Goal: Task Accomplishment & Management: Complete application form

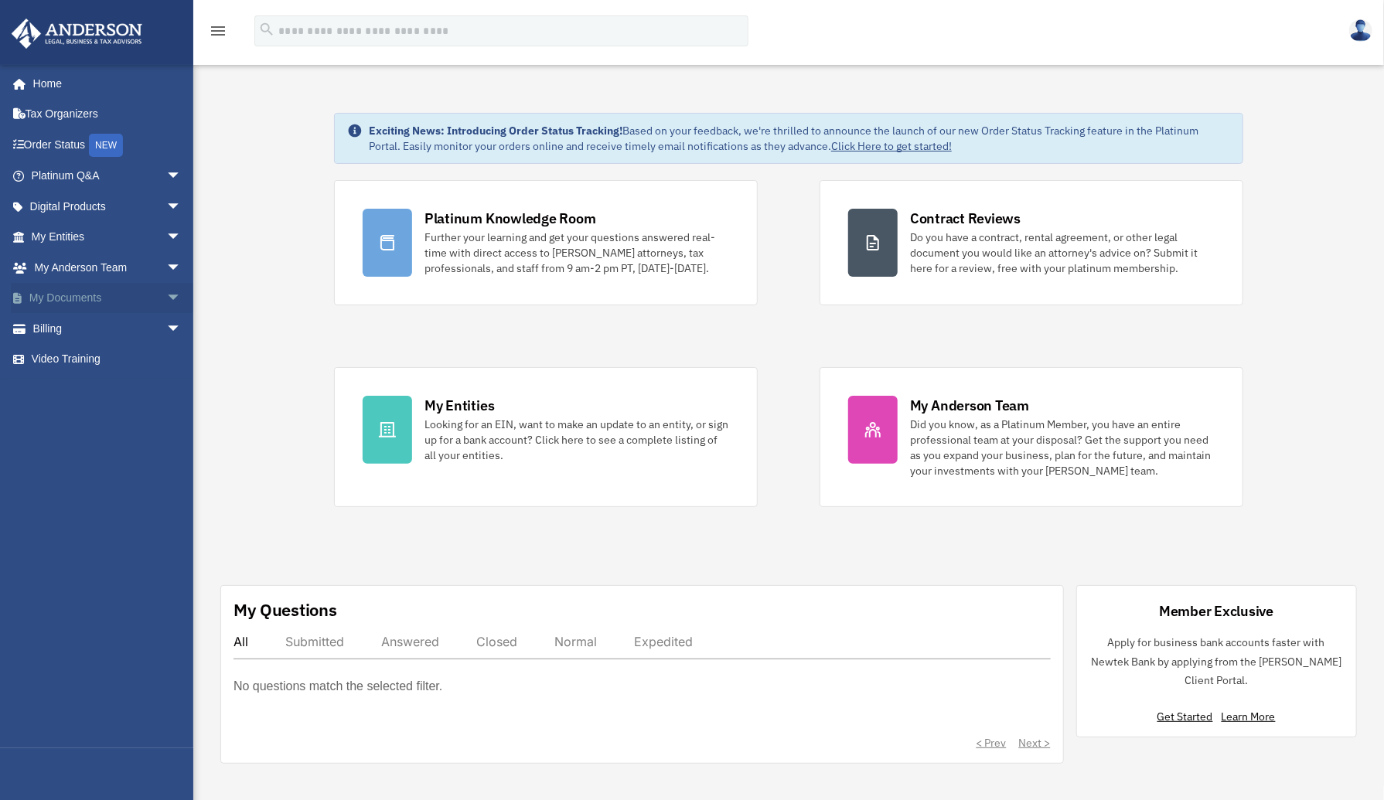
click at [166, 294] on span "arrow_drop_down" at bounding box center [181, 299] width 31 height 32
click at [166, 259] on span "arrow_drop_down" at bounding box center [181, 268] width 31 height 32
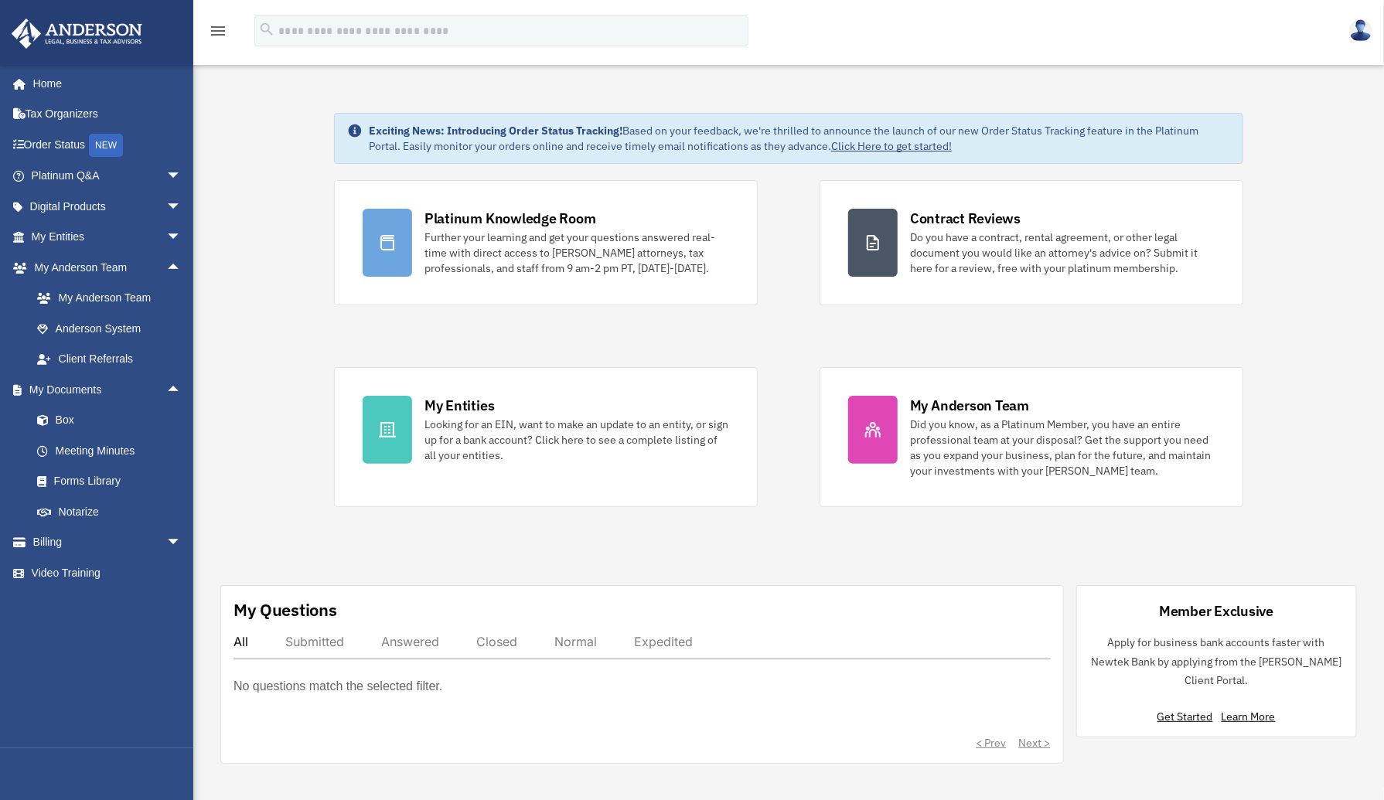
click at [287, 254] on div "Exciting News: Introducing Order Status Tracking! Based on your feedback, we're…" at bounding box center [789, 438] width 1214 height 729
click at [67, 417] on link "Box" at bounding box center [113, 420] width 183 height 31
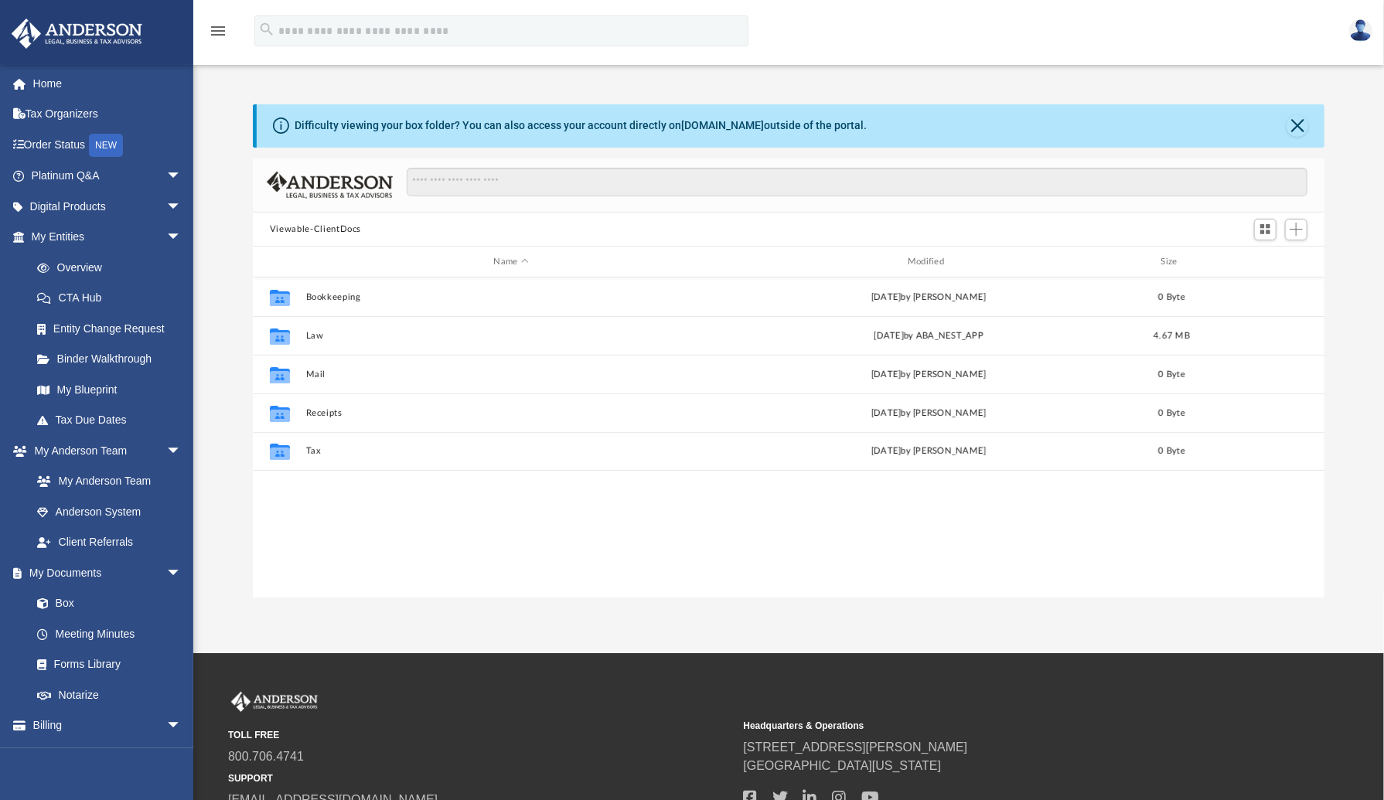
scroll to position [340, 1060]
click at [1298, 223] on span "Add" at bounding box center [1296, 229] width 13 height 13
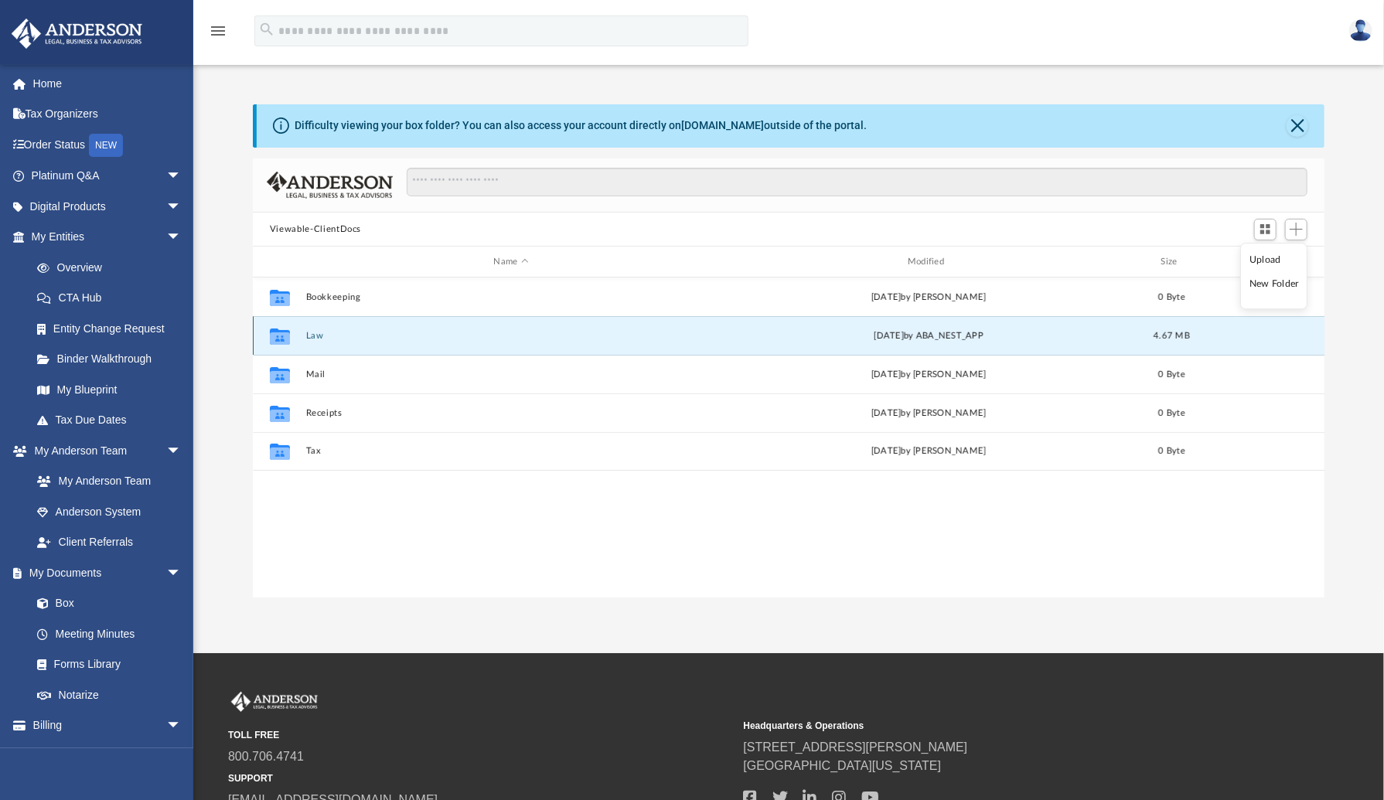
click at [314, 332] on button "Law" at bounding box center [511, 336] width 411 height 10
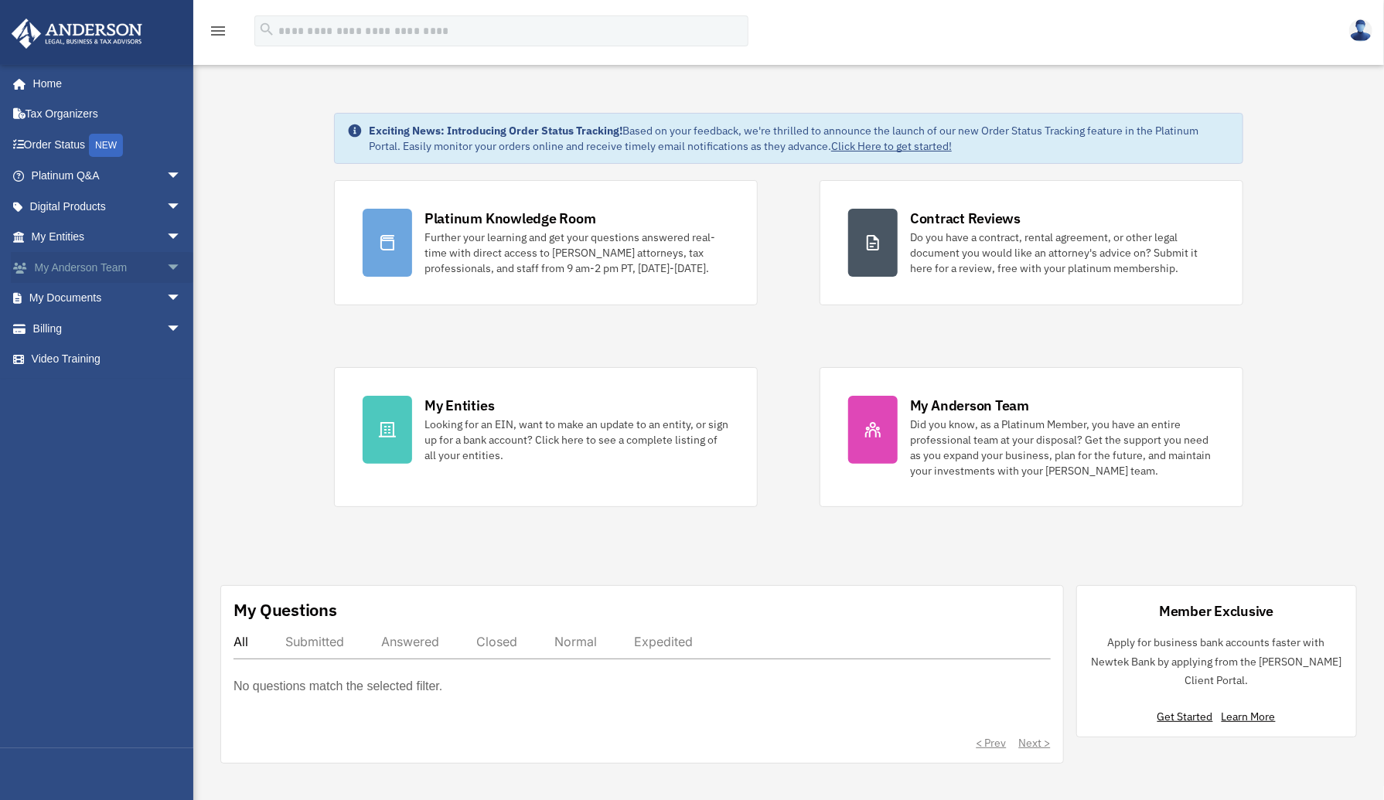
click at [166, 260] on span "arrow_drop_down" at bounding box center [181, 268] width 31 height 32
click at [166, 383] on span "arrow_drop_down" at bounding box center [181, 390] width 31 height 32
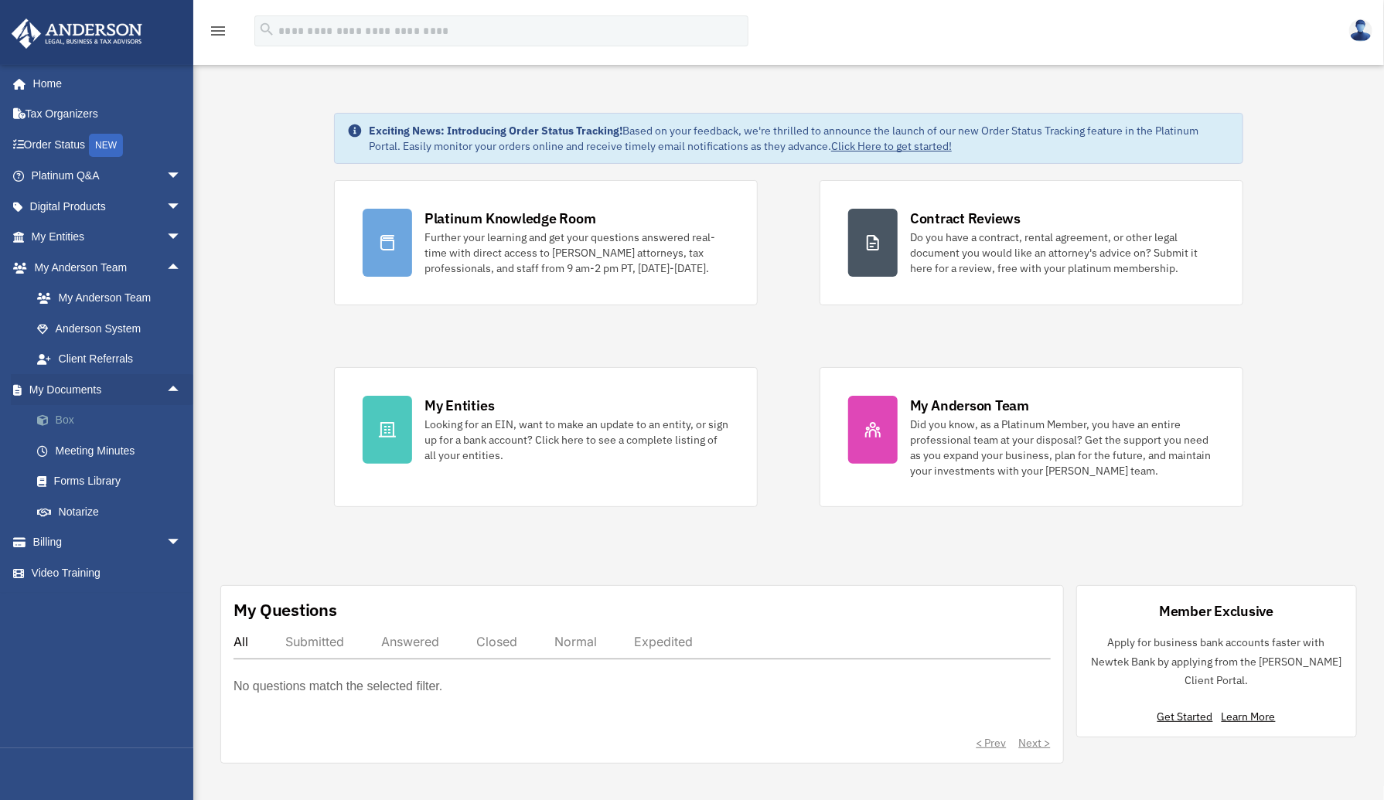
click at [72, 414] on link "Box" at bounding box center [113, 420] width 183 height 31
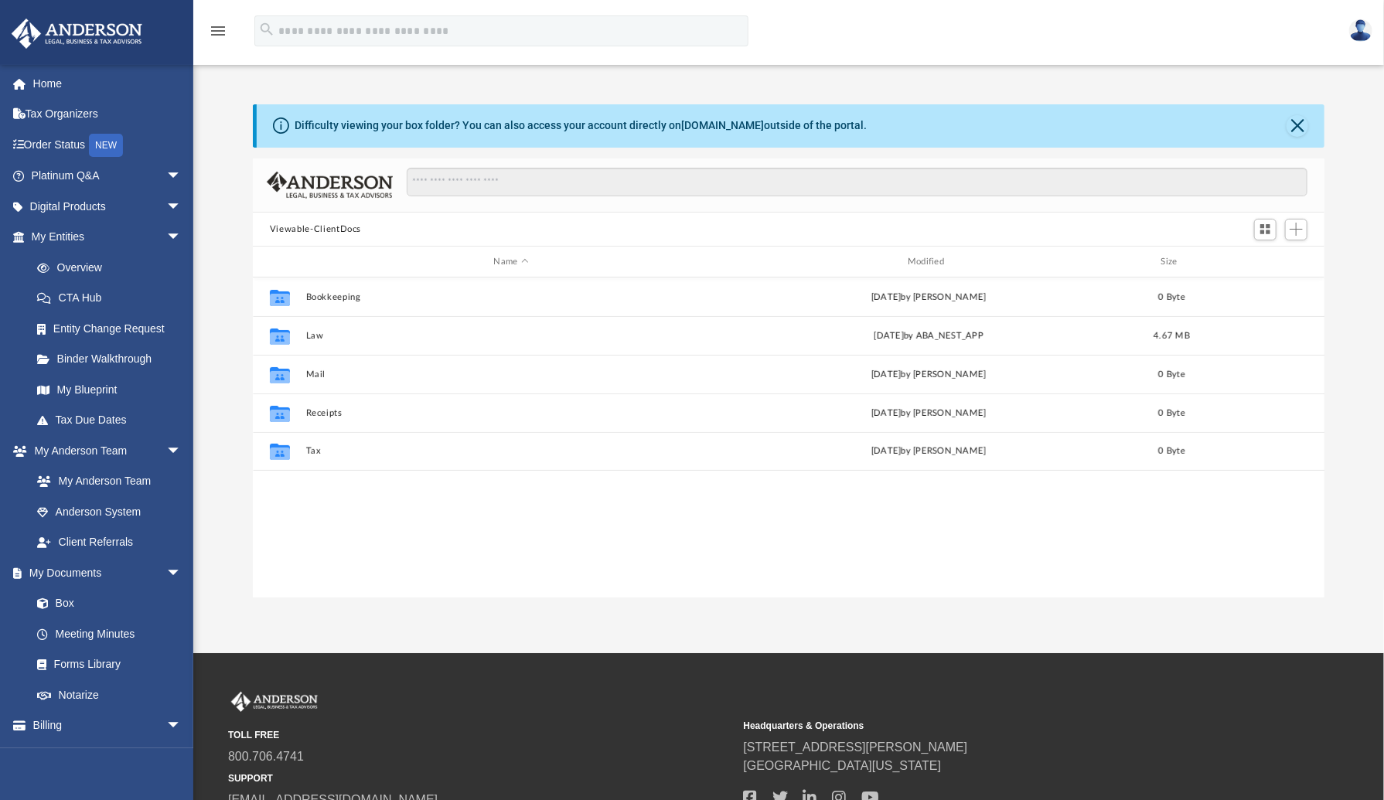
scroll to position [340, 1060]
click at [1298, 229] on span "Add" at bounding box center [1296, 229] width 13 height 13
click at [1272, 262] on li "Upload" at bounding box center [1273, 260] width 49 height 16
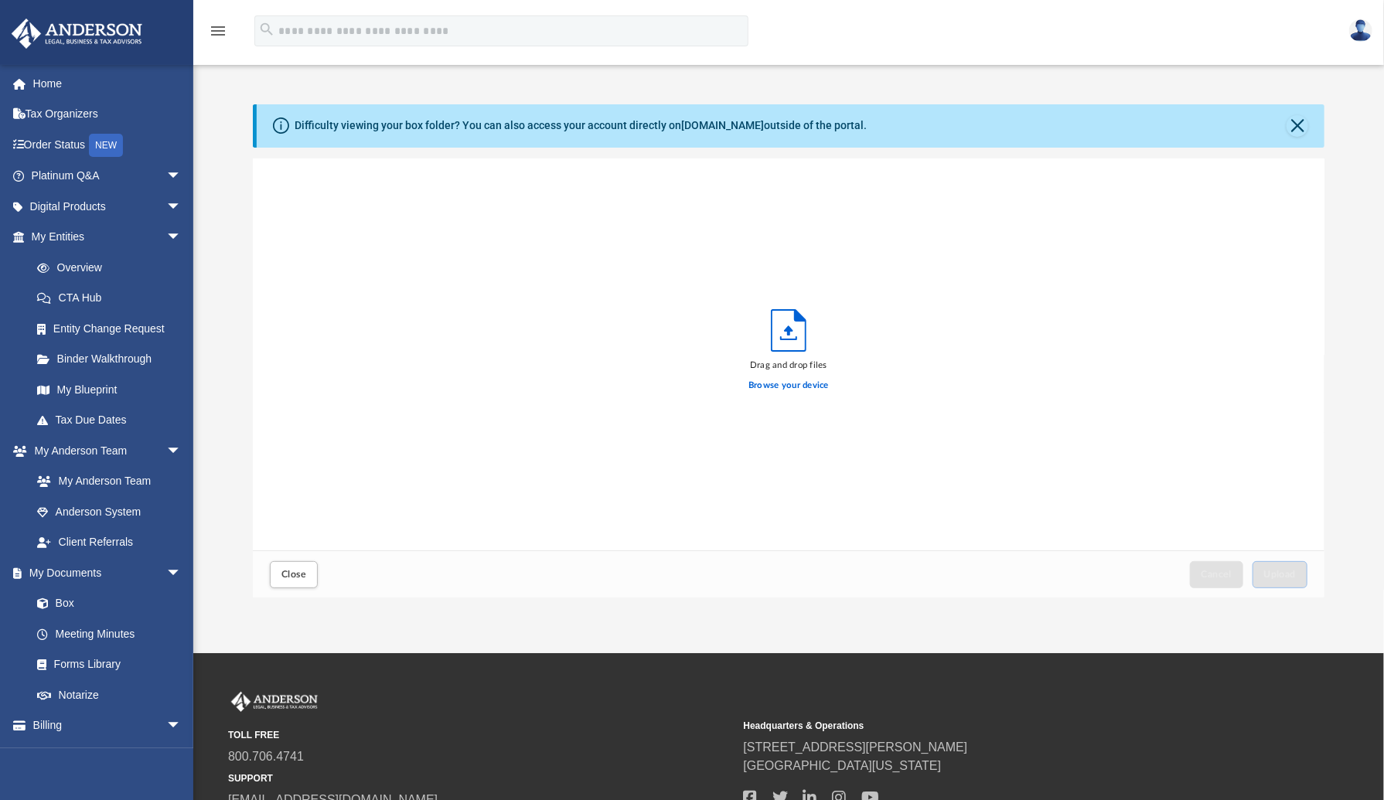
scroll to position [380, 1060]
click at [789, 385] on label "Browse your device" at bounding box center [789, 386] width 80 height 14
click at [0, 0] on input "Browse your device" at bounding box center [0, 0] width 0 height 0
click at [1282, 565] on button "Upload" at bounding box center [1281, 574] width 56 height 27
click at [300, 578] on span "Close" at bounding box center [294, 574] width 25 height 9
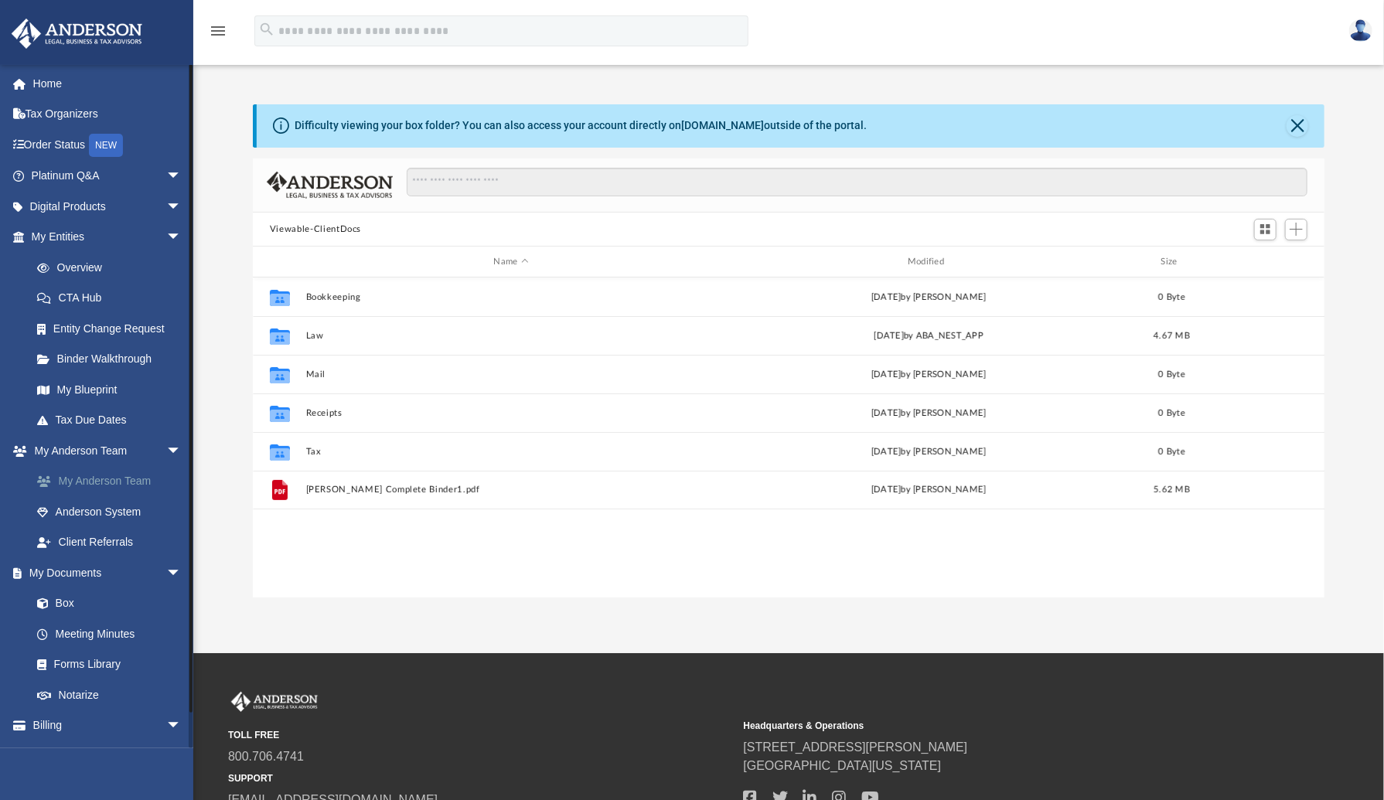
click at [104, 473] on link "My Anderson Team" at bounding box center [113, 481] width 183 height 31
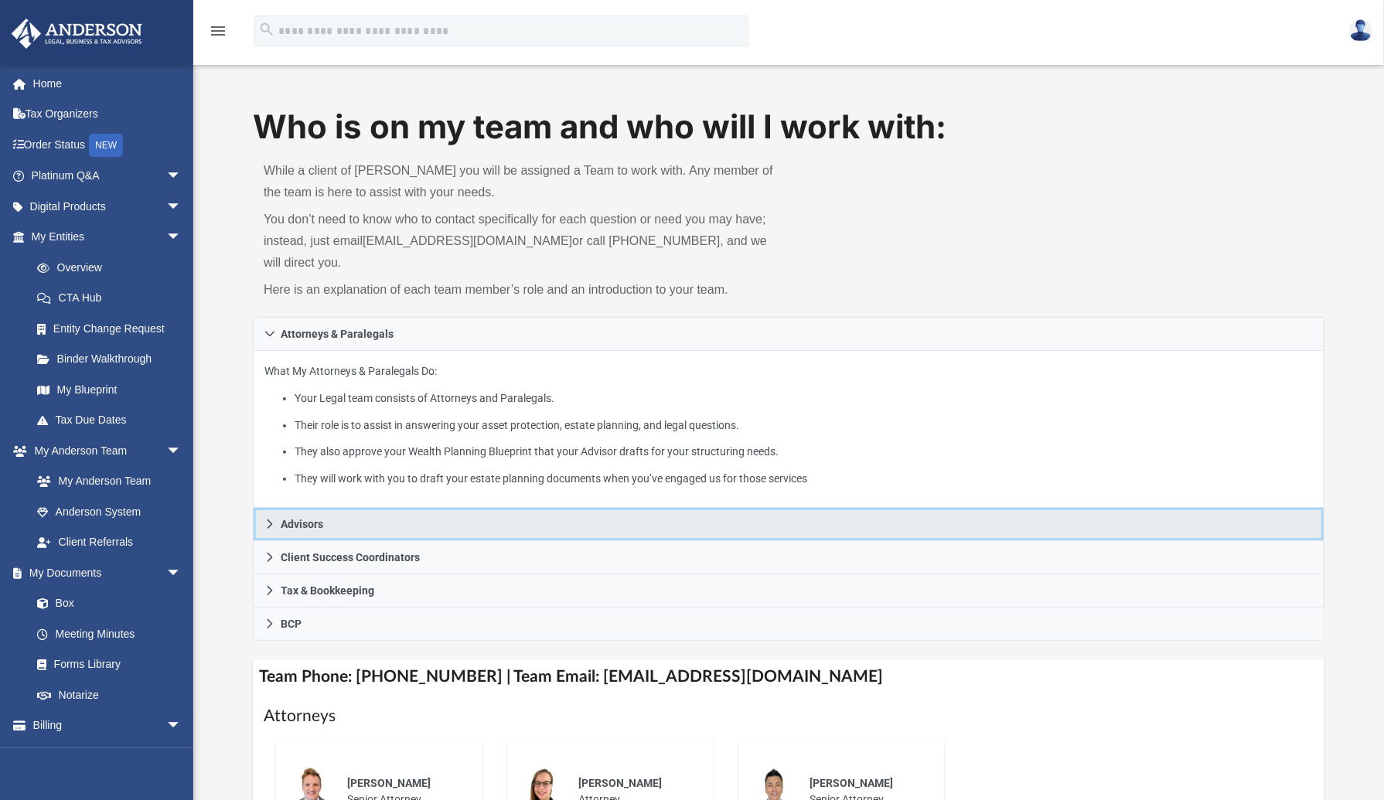
click at [272, 517] on link "Advisors" at bounding box center [789, 524] width 1072 height 33
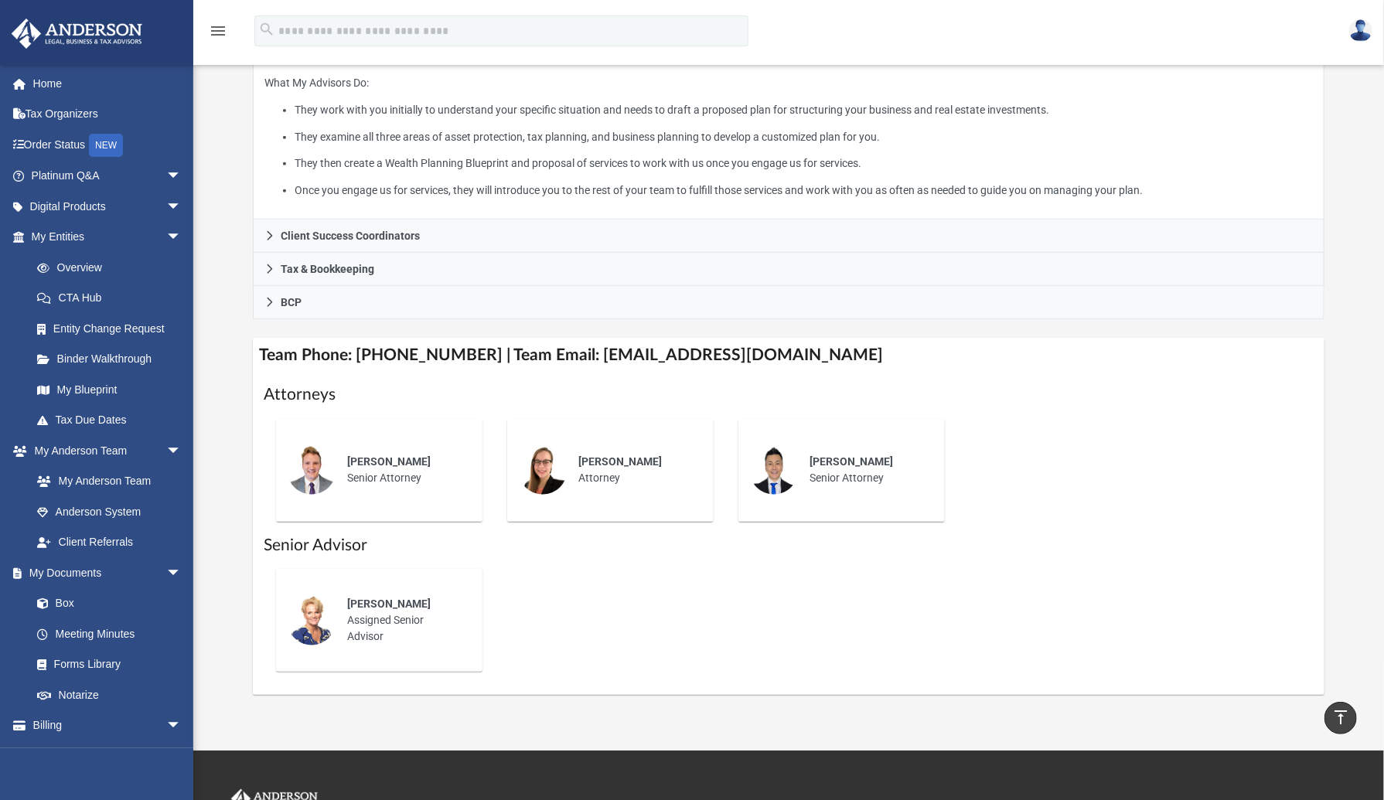
scroll to position [296, 0]
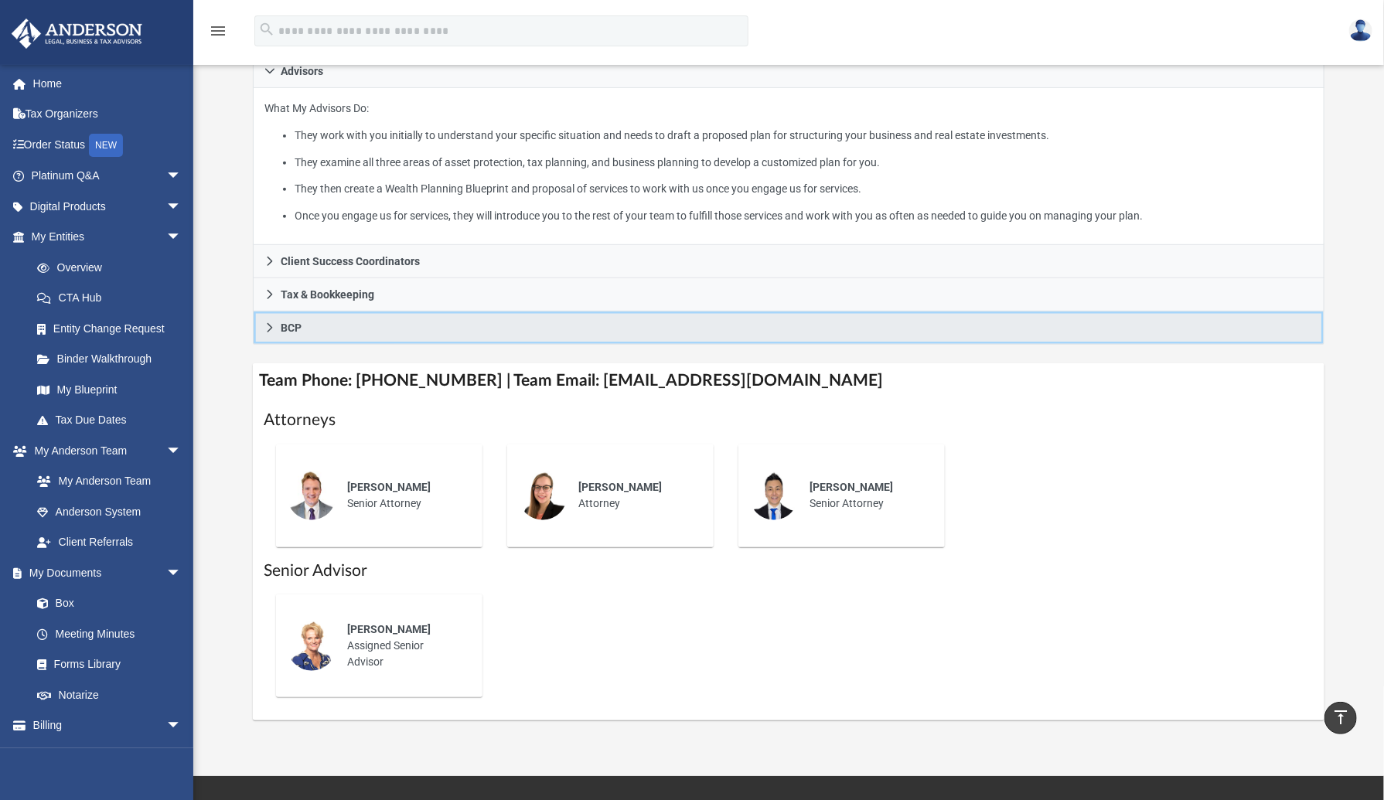
click at [269, 322] on icon at bounding box center [269, 327] width 11 height 11
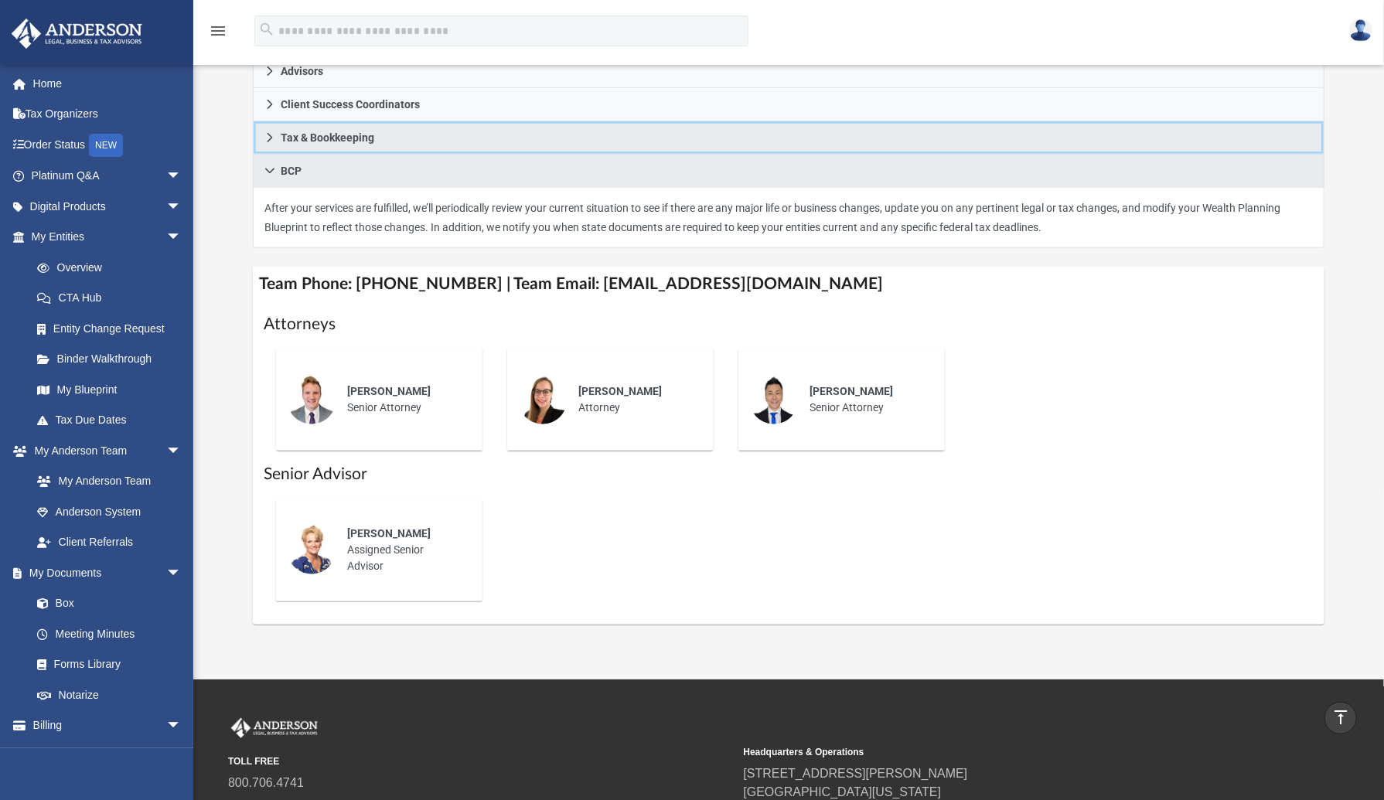
click at [263, 135] on link "Tax & Bookkeeping" at bounding box center [789, 137] width 1072 height 33
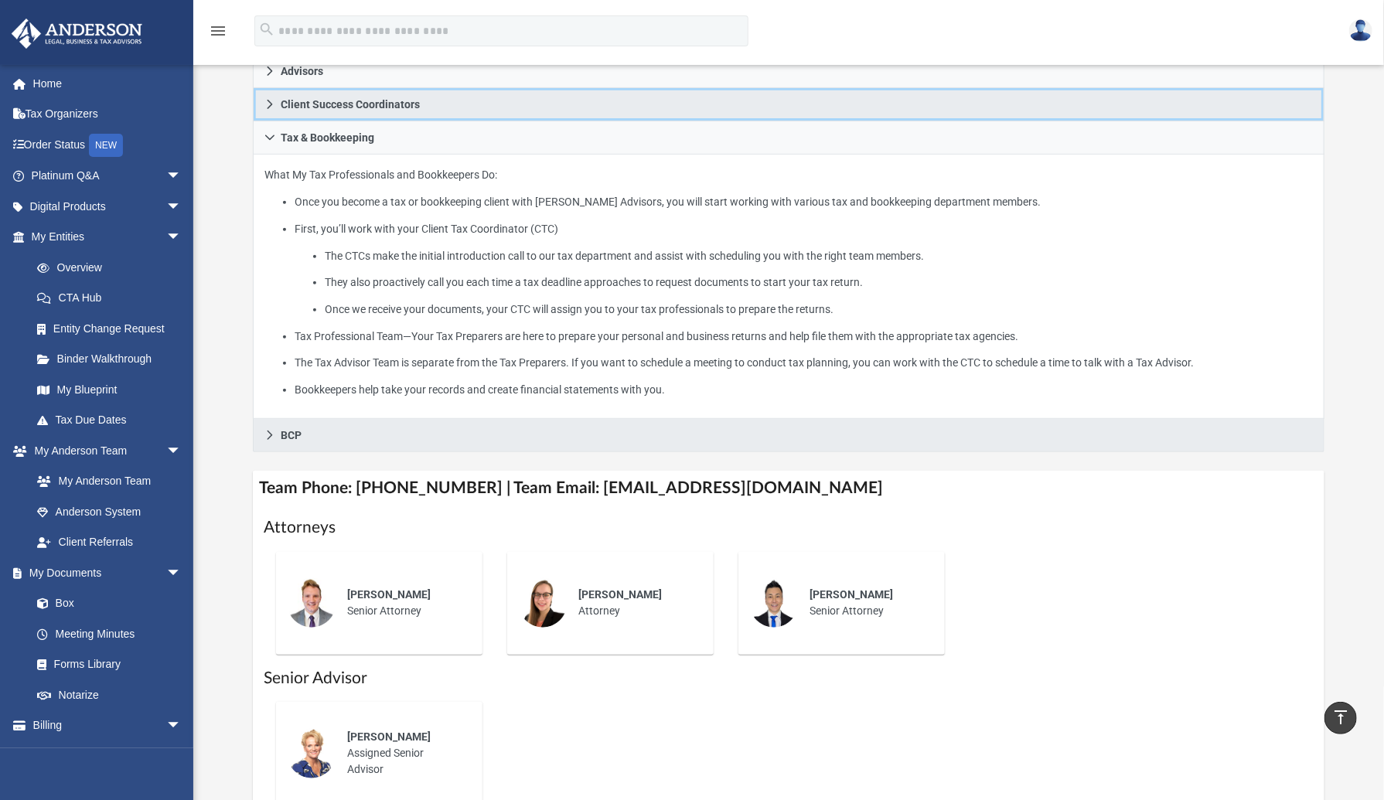
click at [268, 104] on icon at bounding box center [269, 104] width 11 height 11
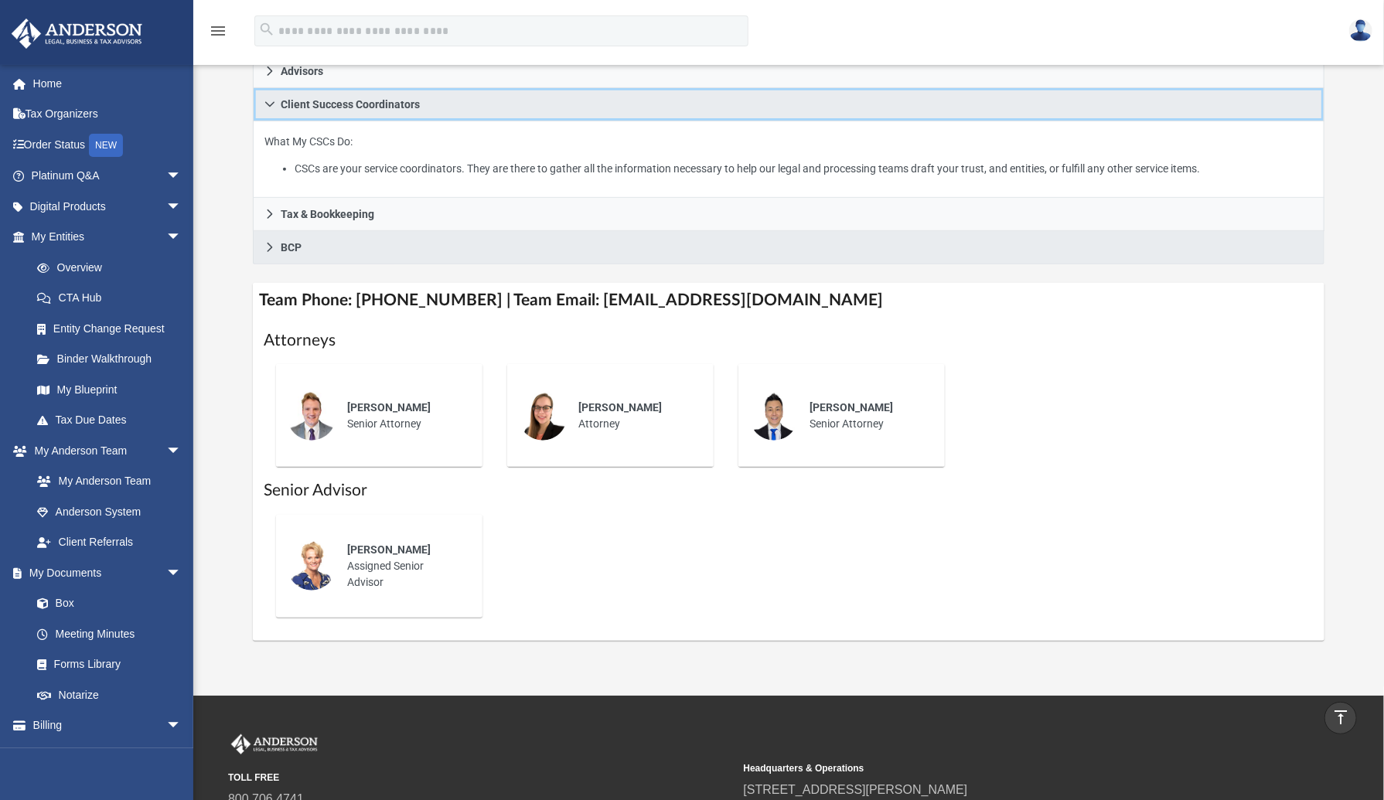
scroll to position [0, 0]
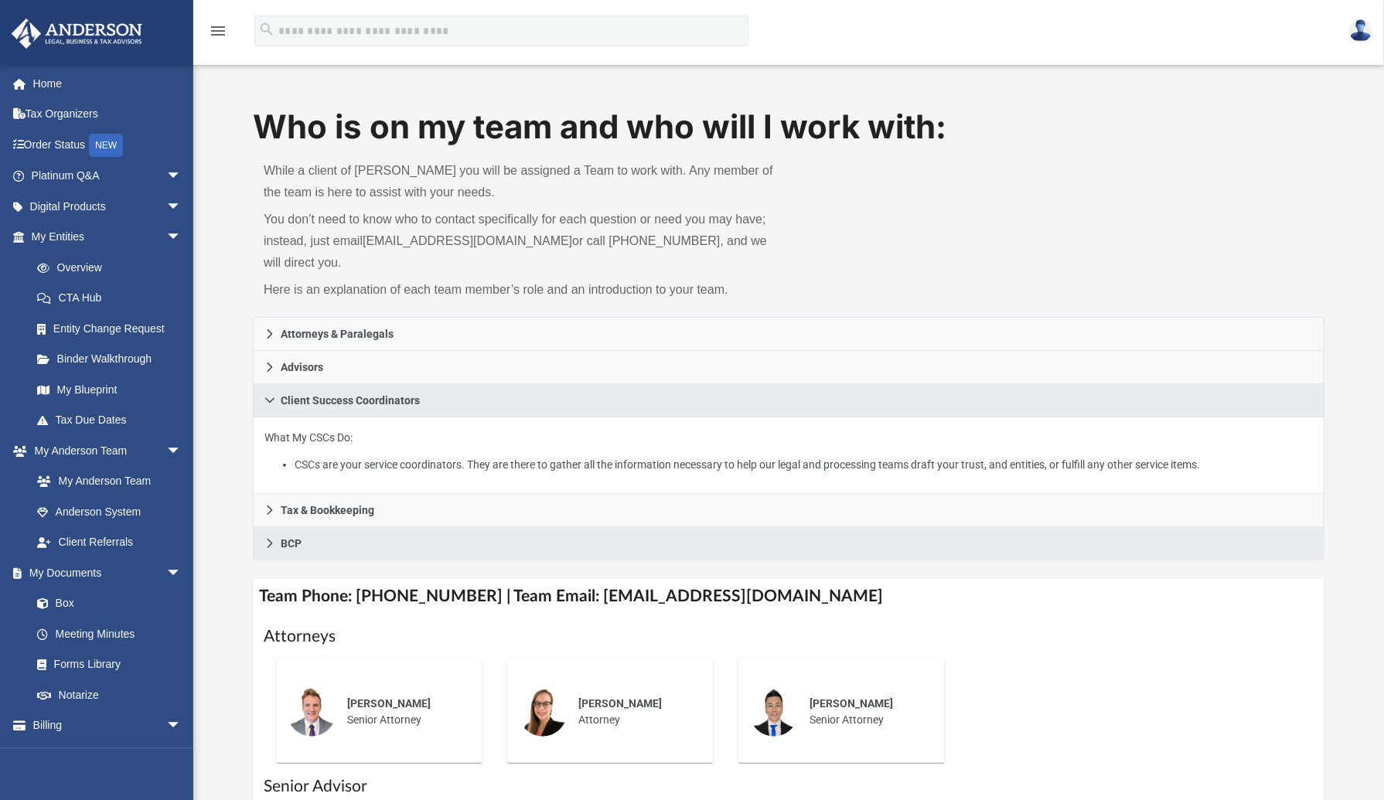
click at [220, 37] on icon "menu" at bounding box center [218, 31] width 19 height 19
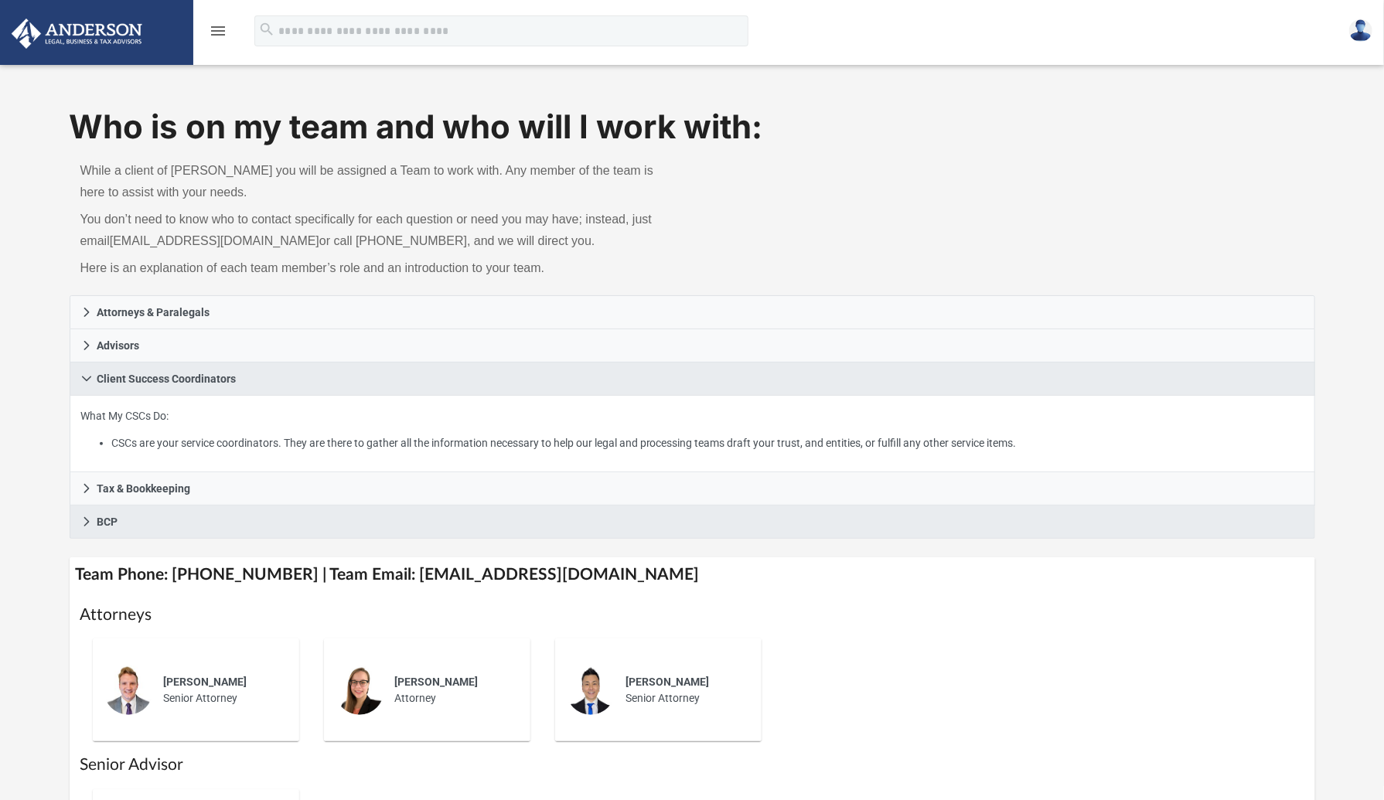
click at [217, 27] on icon "menu" at bounding box center [218, 31] width 19 height 19
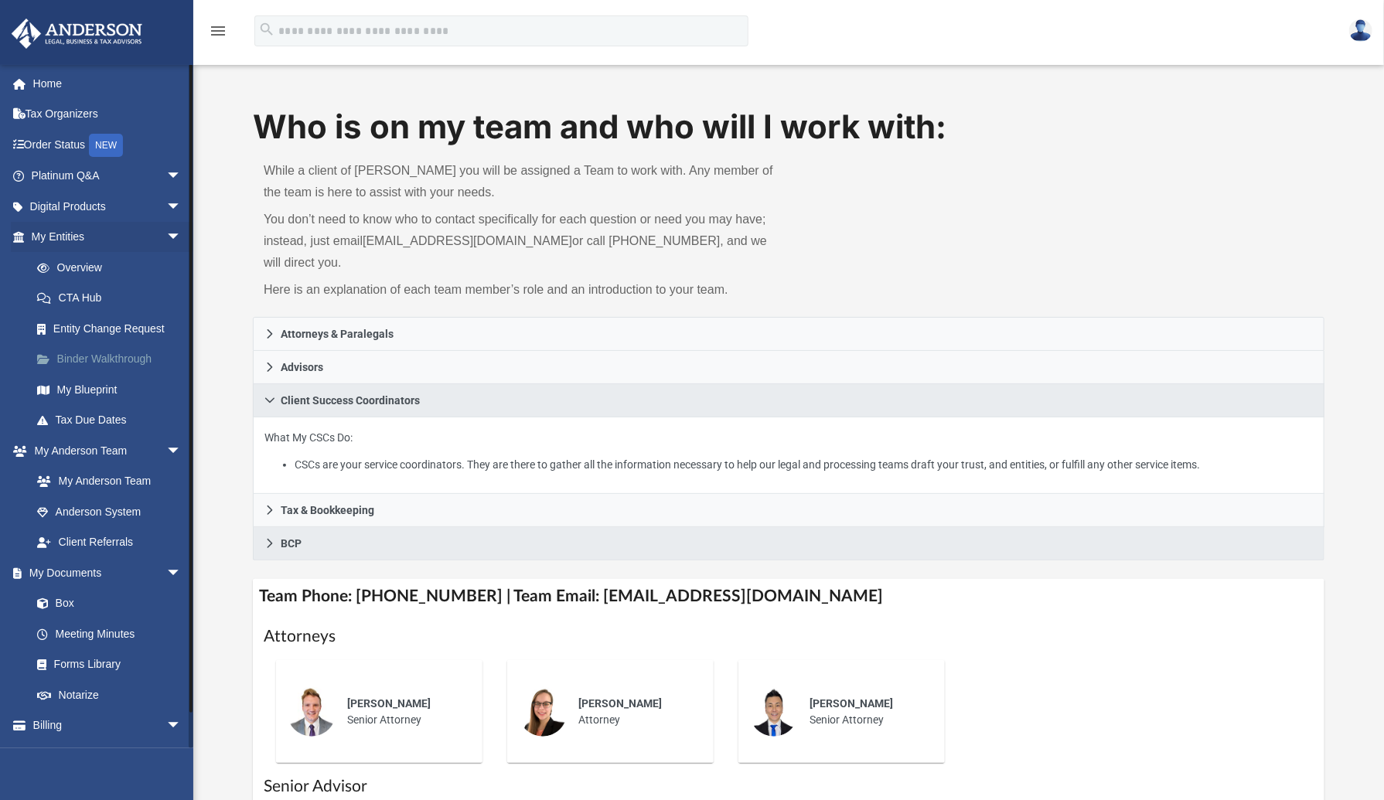
click at [105, 353] on link "Binder Walkthrough" at bounding box center [113, 359] width 183 height 31
click at [105, 360] on link "Binder Walkthrough" at bounding box center [113, 359] width 183 height 31
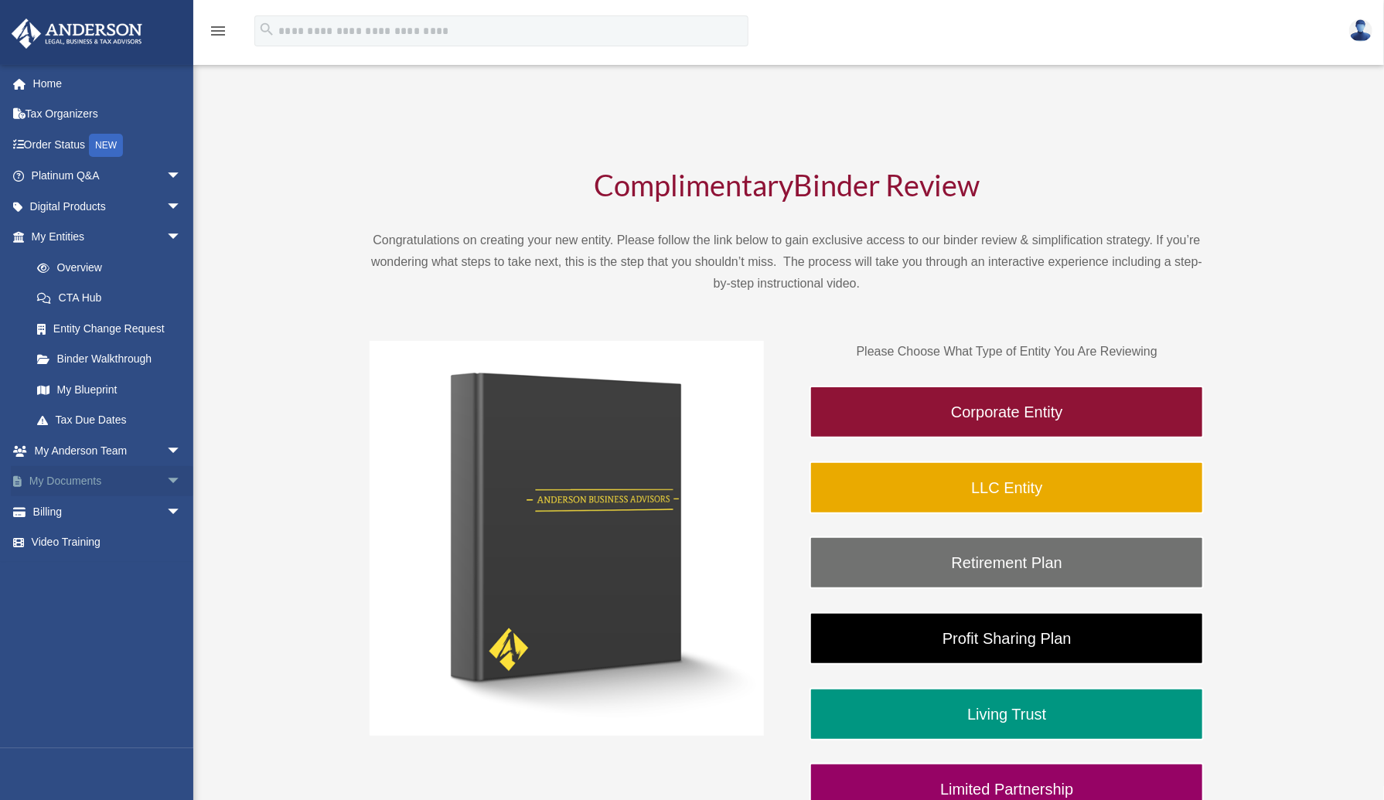
click at [84, 476] on link "My Documents arrow_drop_down" at bounding box center [108, 481] width 194 height 31
click at [166, 476] on span "arrow_drop_down" at bounding box center [181, 482] width 31 height 32
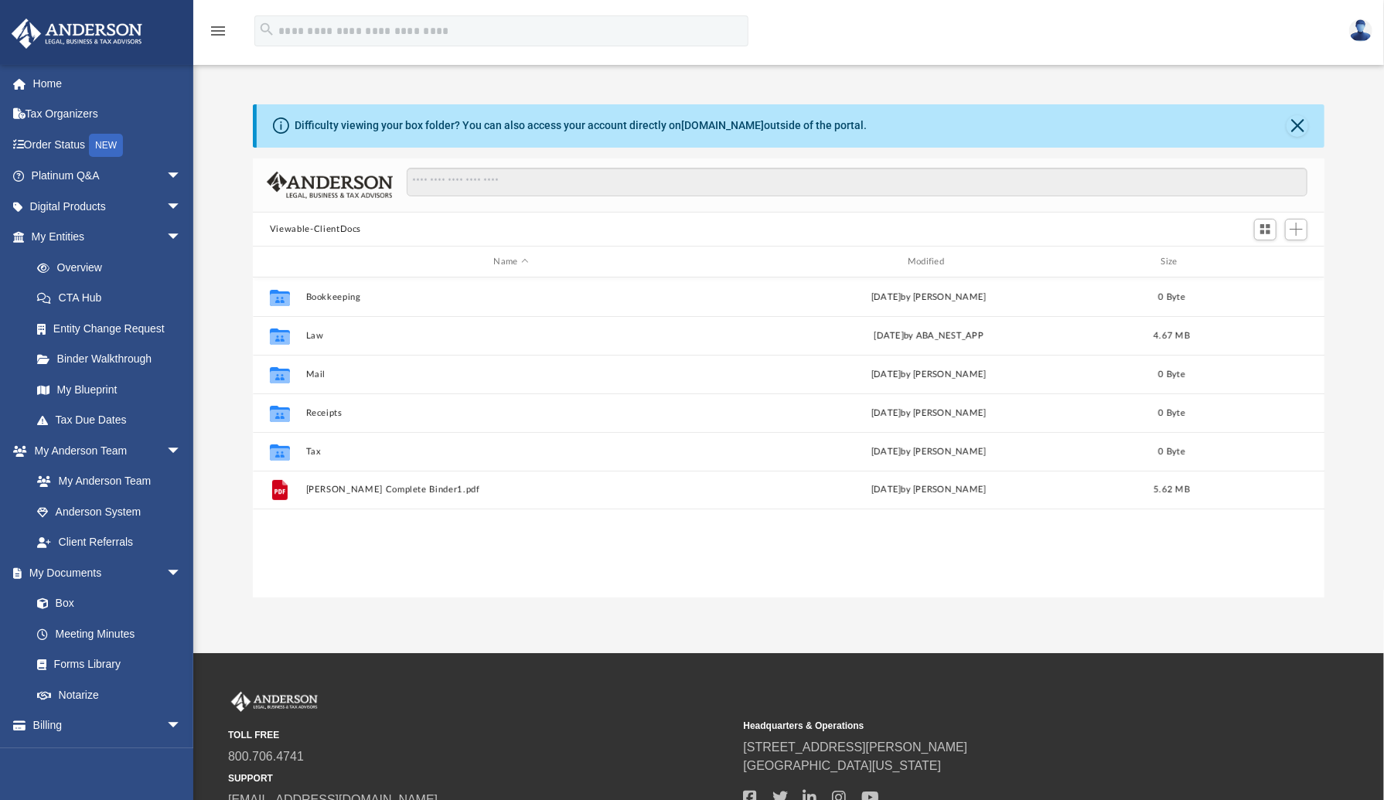
scroll to position [340, 1060]
click at [139, 585] on link "My Documents arrow_drop_down" at bounding box center [108, 573] width 194 height 31
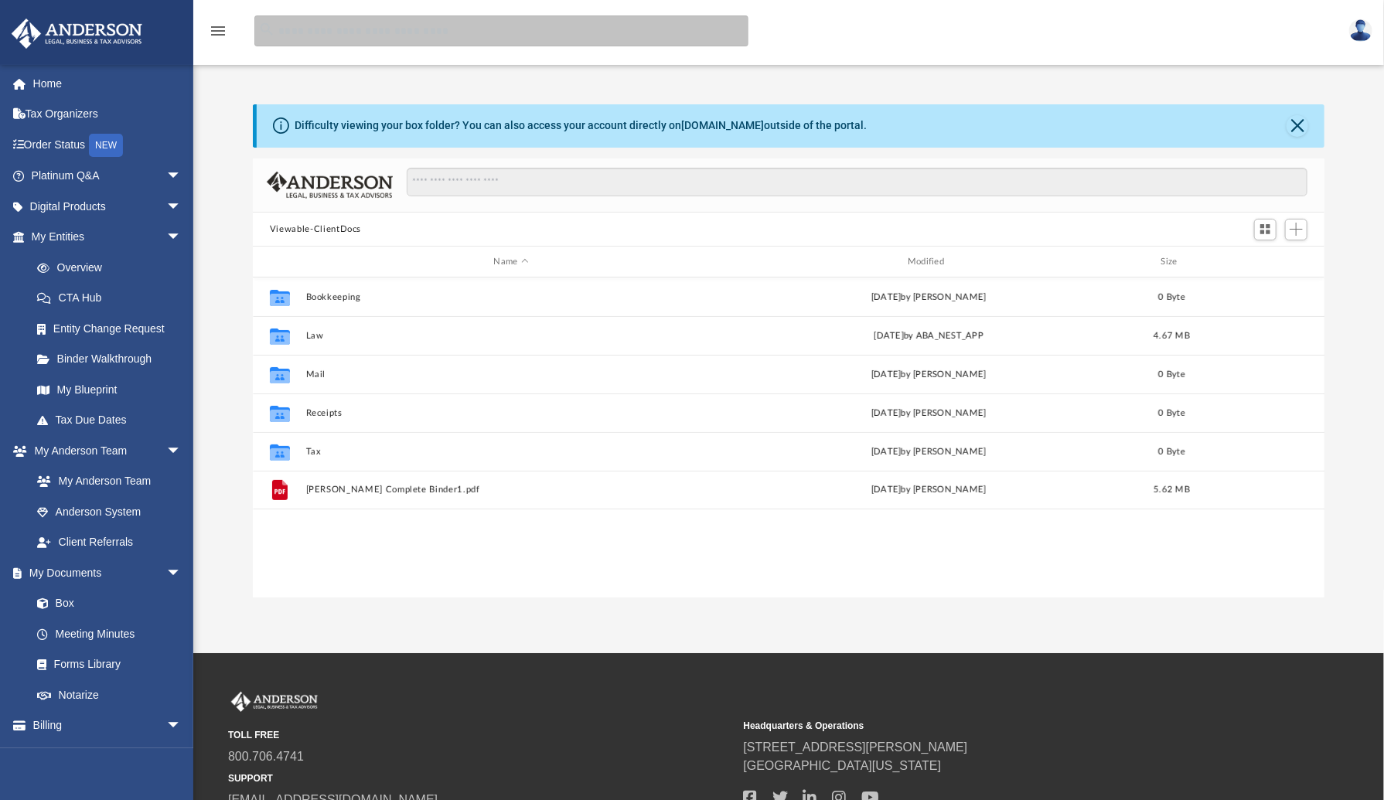
click at [289, 26] on input "search" at bounding box center [501, 30] width 494 height 31
type input "**********"
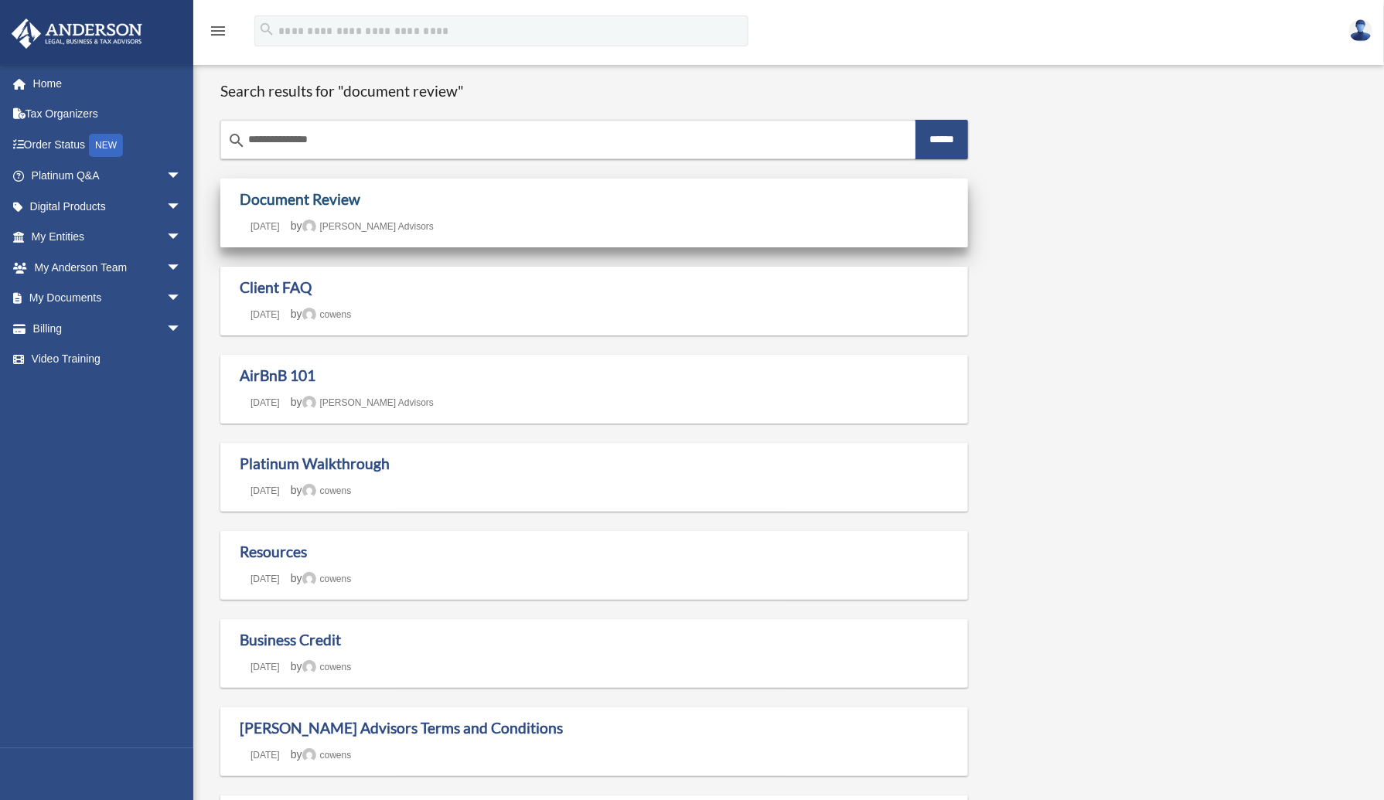
click at [344, 197] on link "Document Review" at bounding box center [300, 199] width 121 height 18
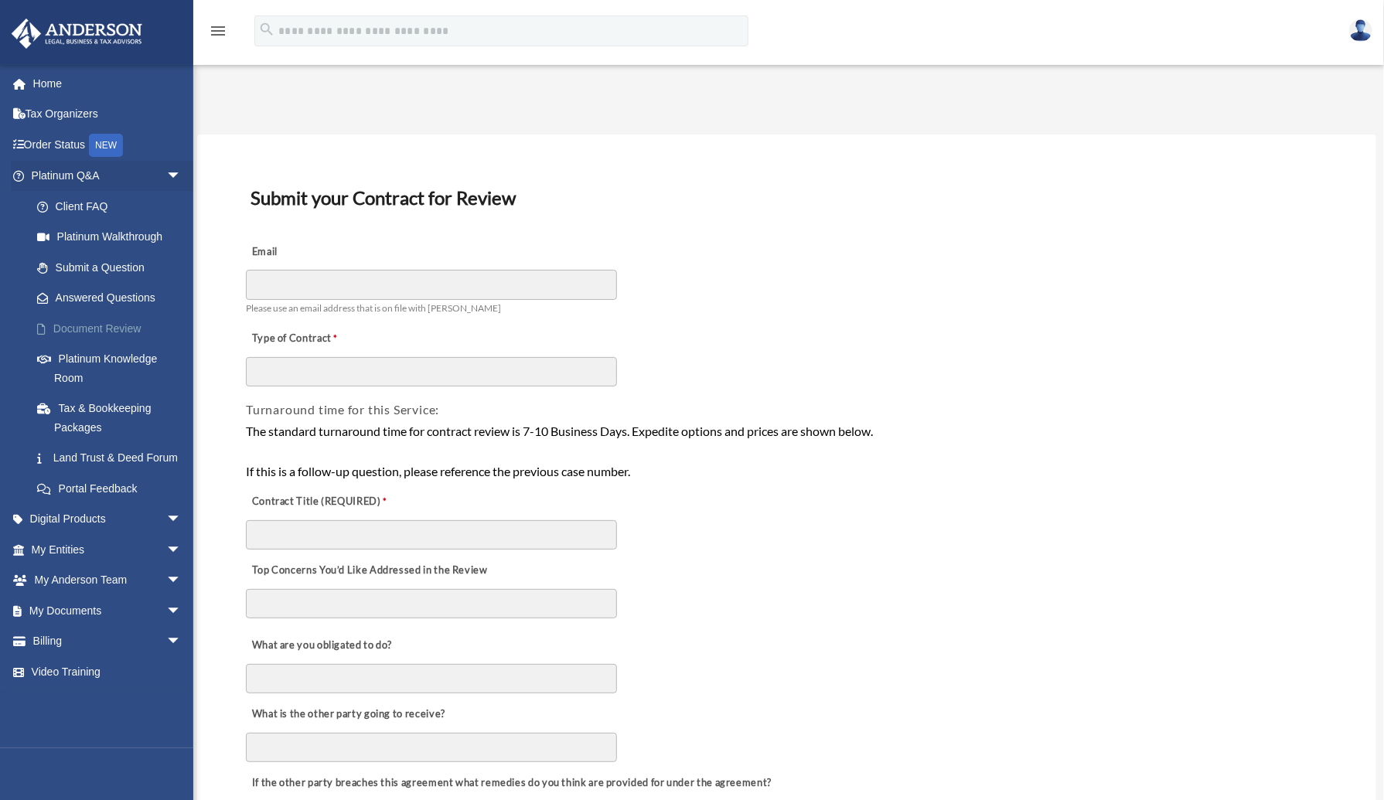
click at [127, 328] on link "Document Review" at bounding box center [113, 328] width 183 height 31
click at [306, 274] on input "Email" at bounding box center [431, 284] width 371 height 29
type input "**********"
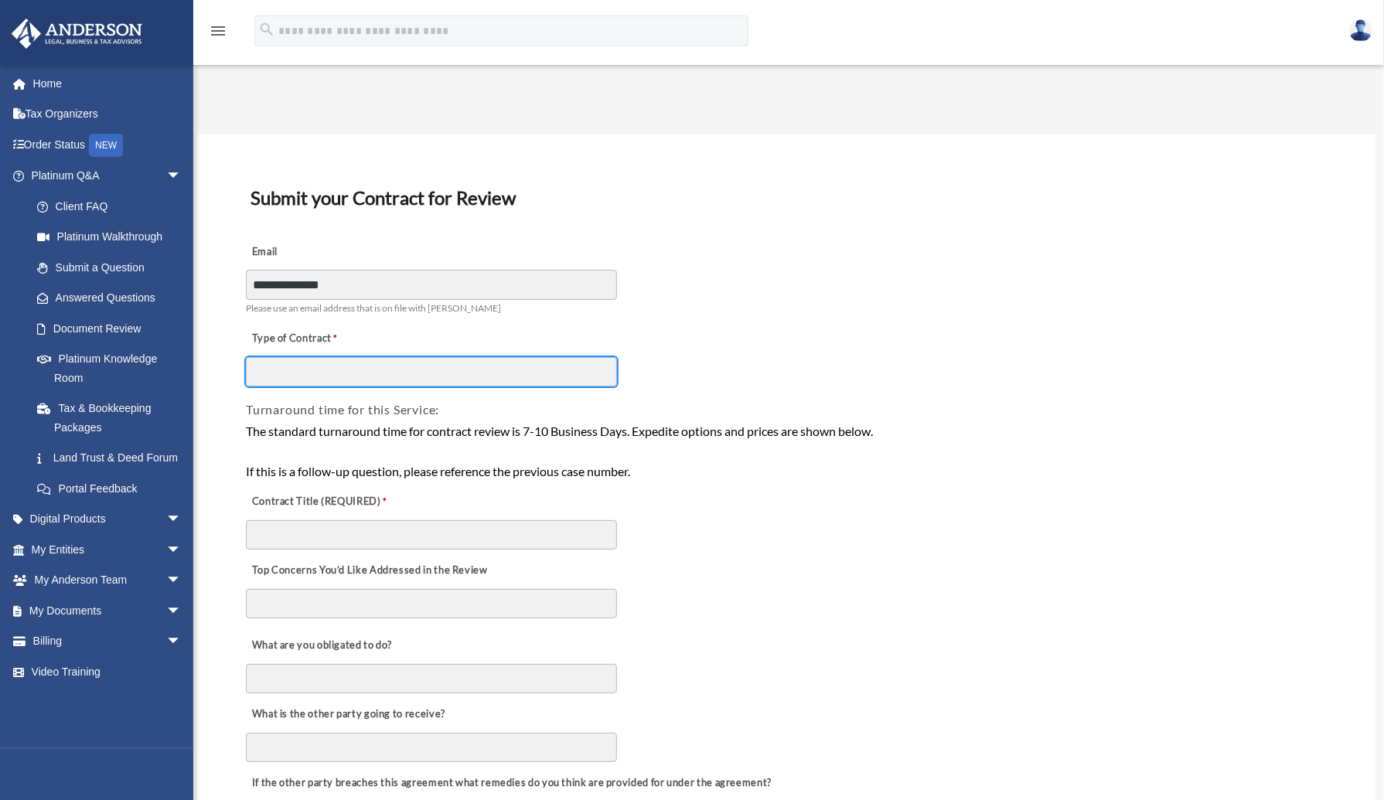
click at [310, 370] on input "Type of Contract" at bounding box center [431, 371] width 371 height 29
type input "*"
type input "*****"
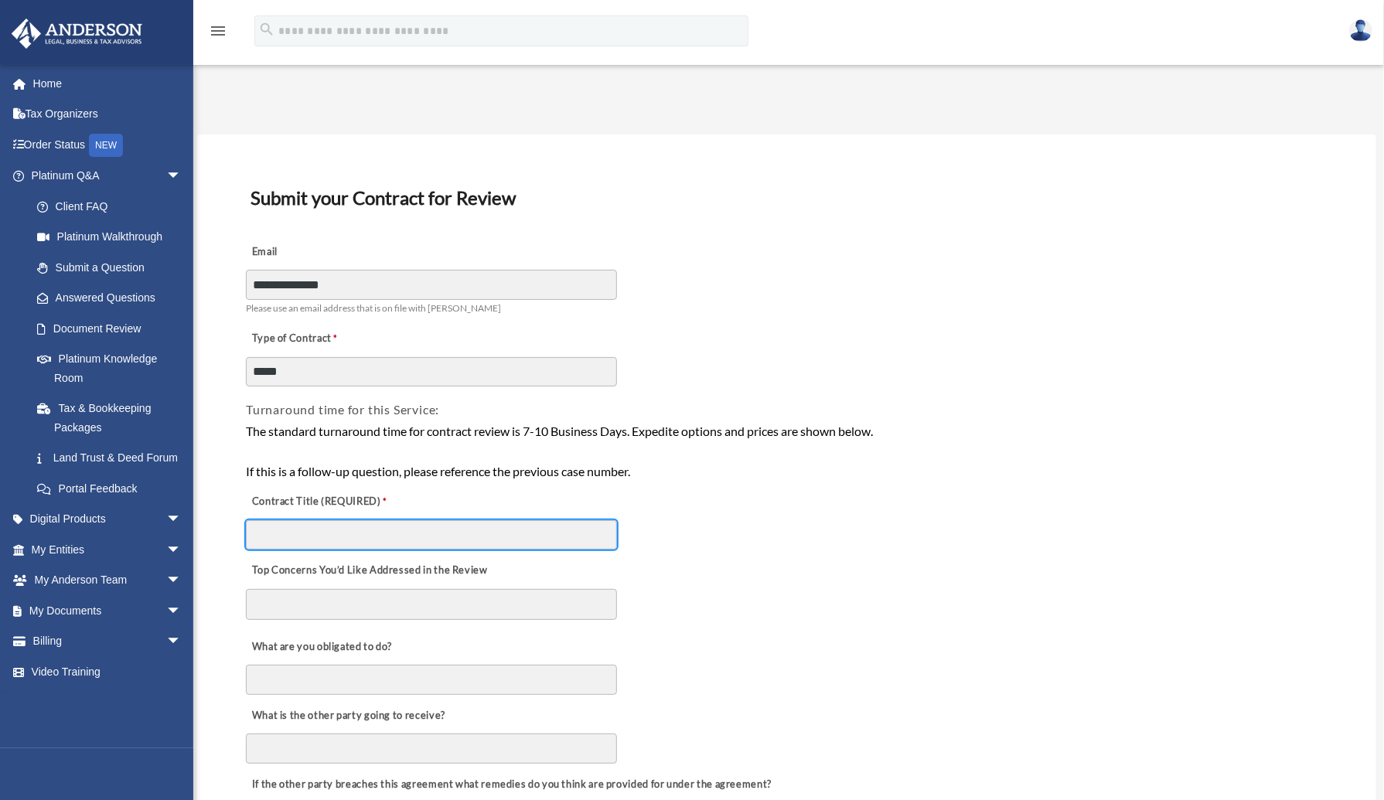
click at [309, 537] on input "Contract Title (REQUIRED)" at bounding box center [431, 534] width 371 height 29
type input "**********"
click at [340, 605] on textarea "Top Concerns You’d Like Addressed in the Review" at bounding box center [431, 604] width 371 height 31
type textarea "*"
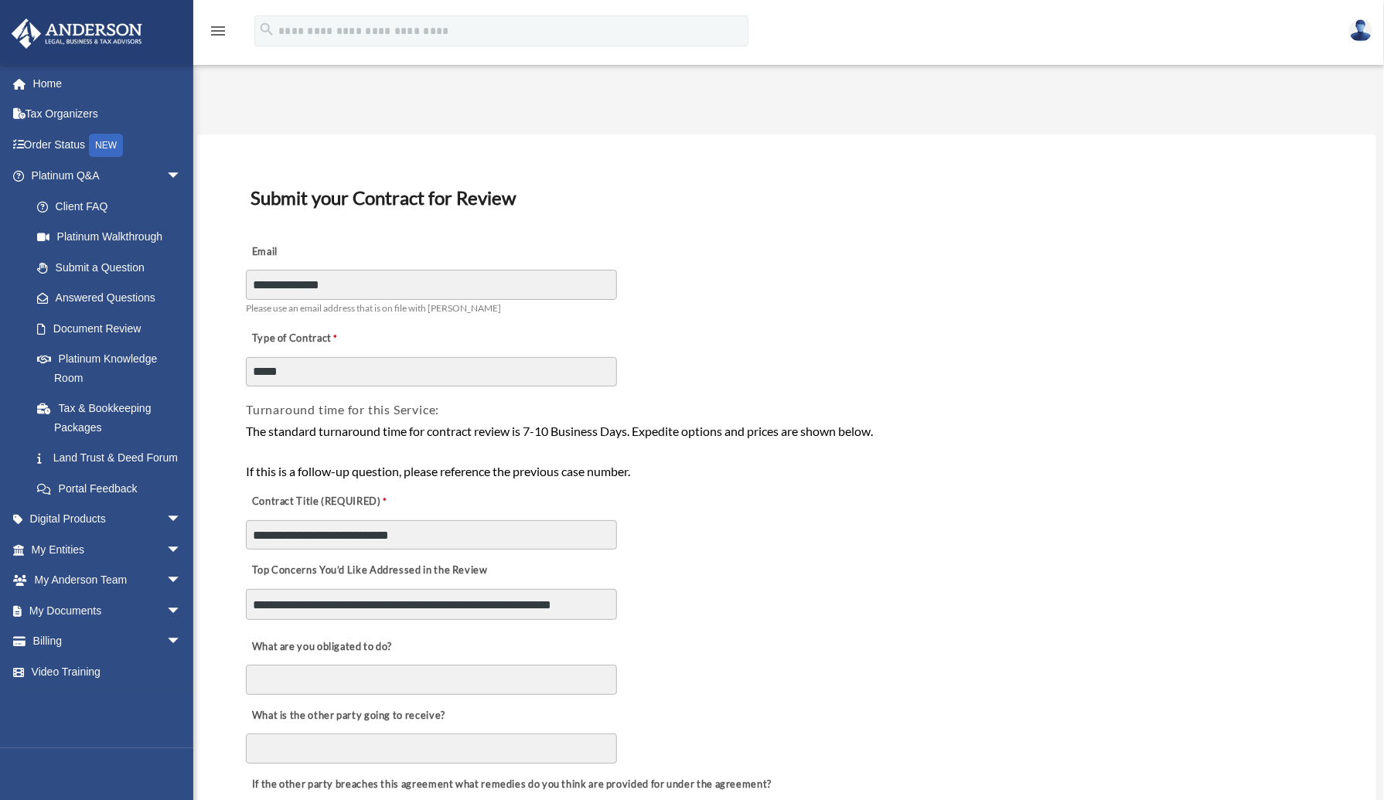
scroll to position [12, 0]
type textarea "**********"
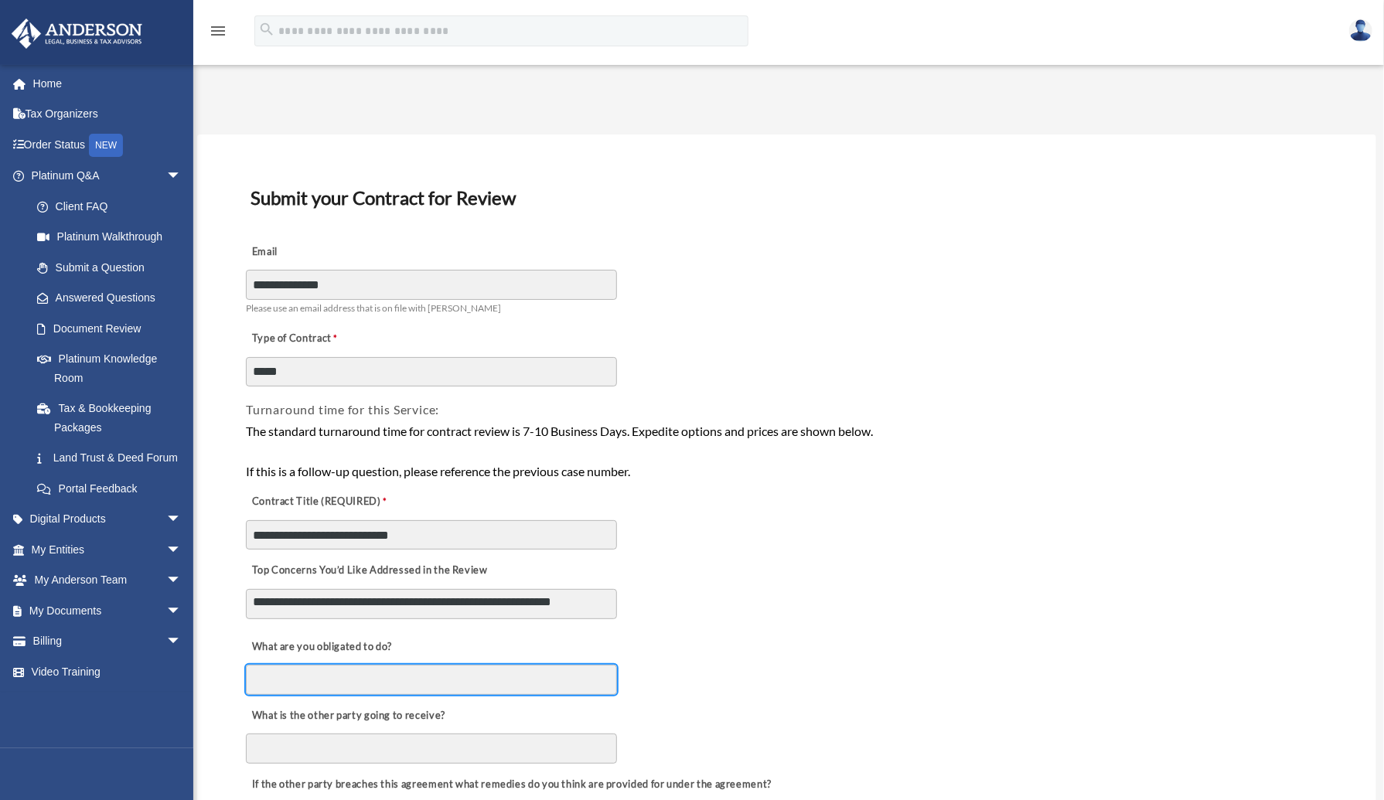
scroll to position [13, 0]
click at [337, 674] on input "What are you obligated to do?" at bounding box center [431, 679] width 371 height 29
type input "*******"
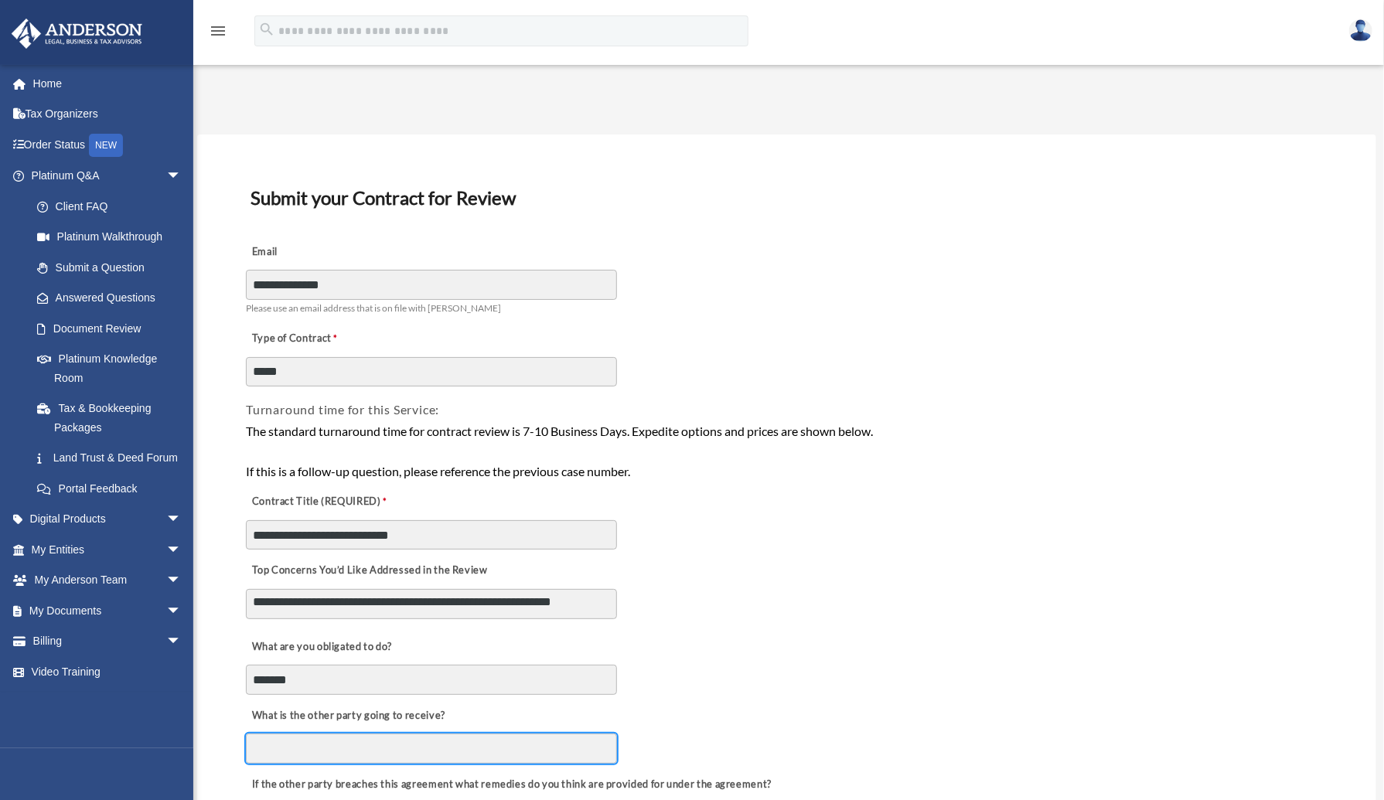
click at [328, 748] on input "What is the other party going to receive?" at bounding box center [431, 748] width 371 height 29
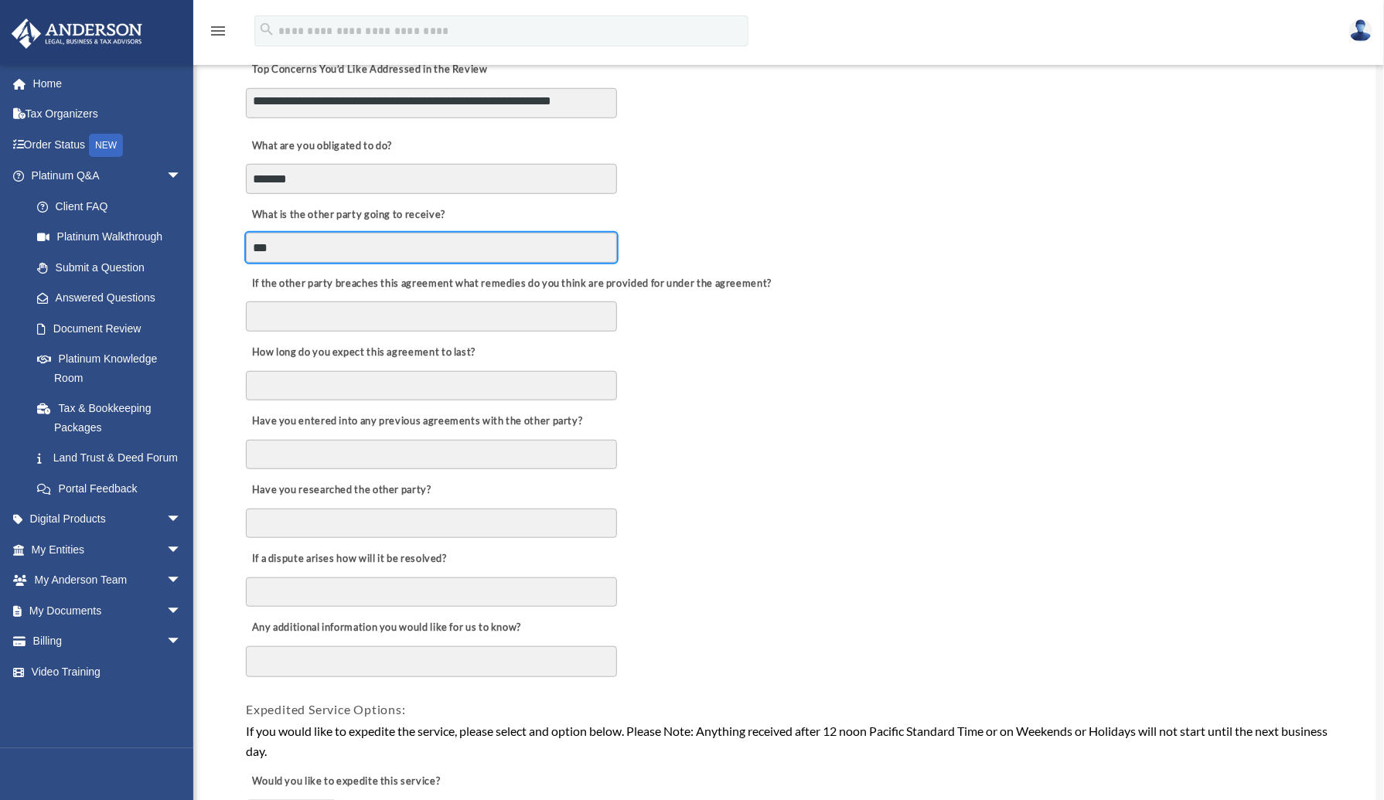
scroll to position [507, 0]
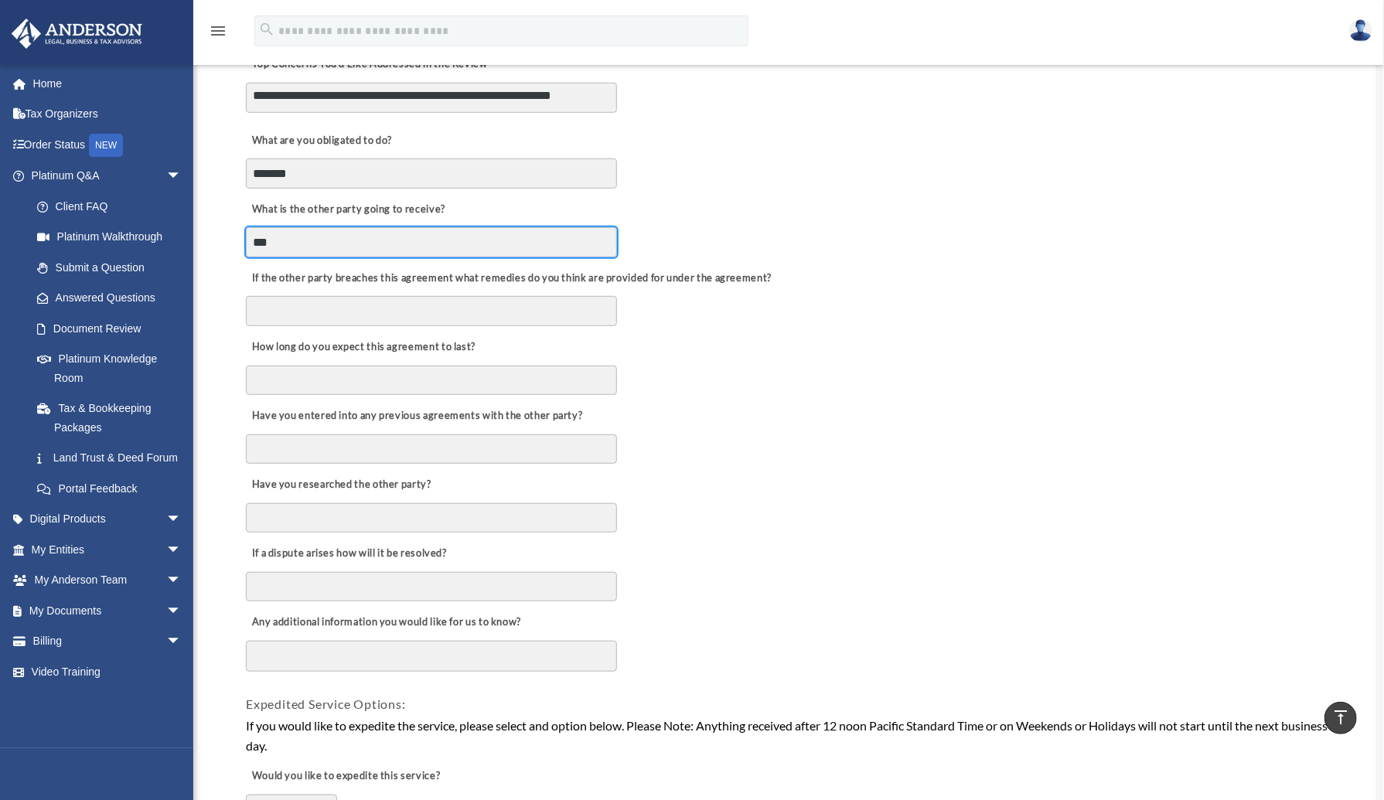
type input "***"
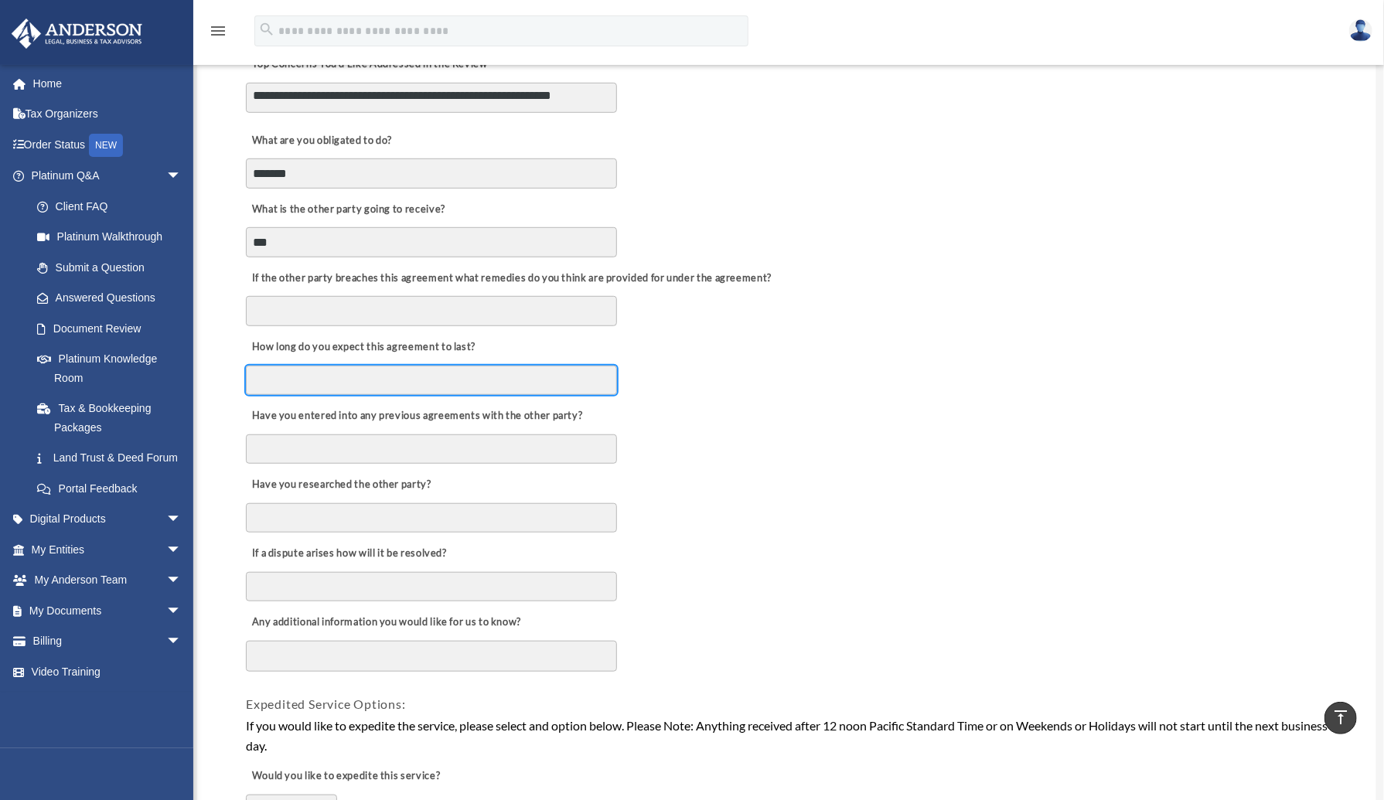
click at [304, 374] on input "How long do you expect this agreement to last?" at bounding box center [431, 380] width 371 height 29
type input "**********"
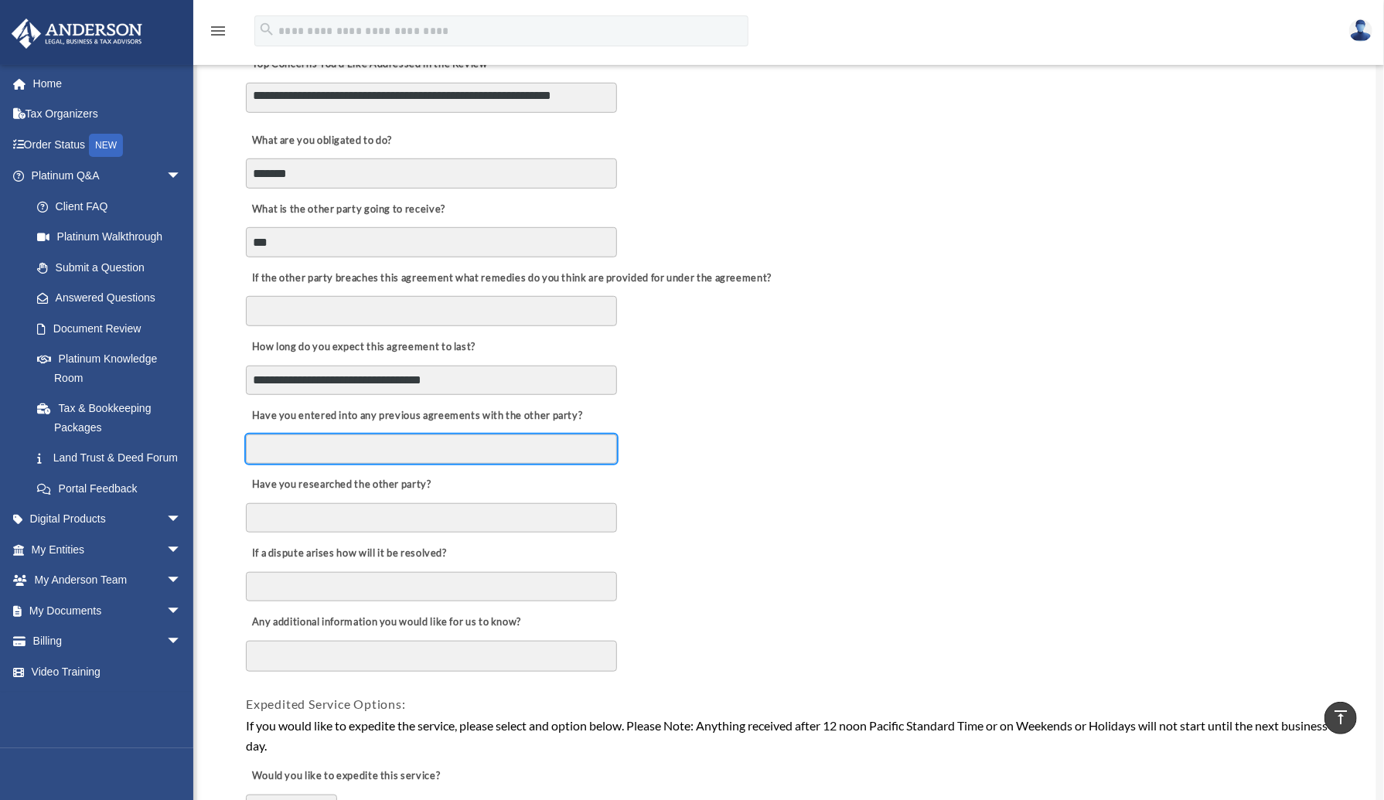
click at [357, 445] on input "Have you entered into any previous agreements with the other party?" at bounding box center [431, 449] width 371 height 29
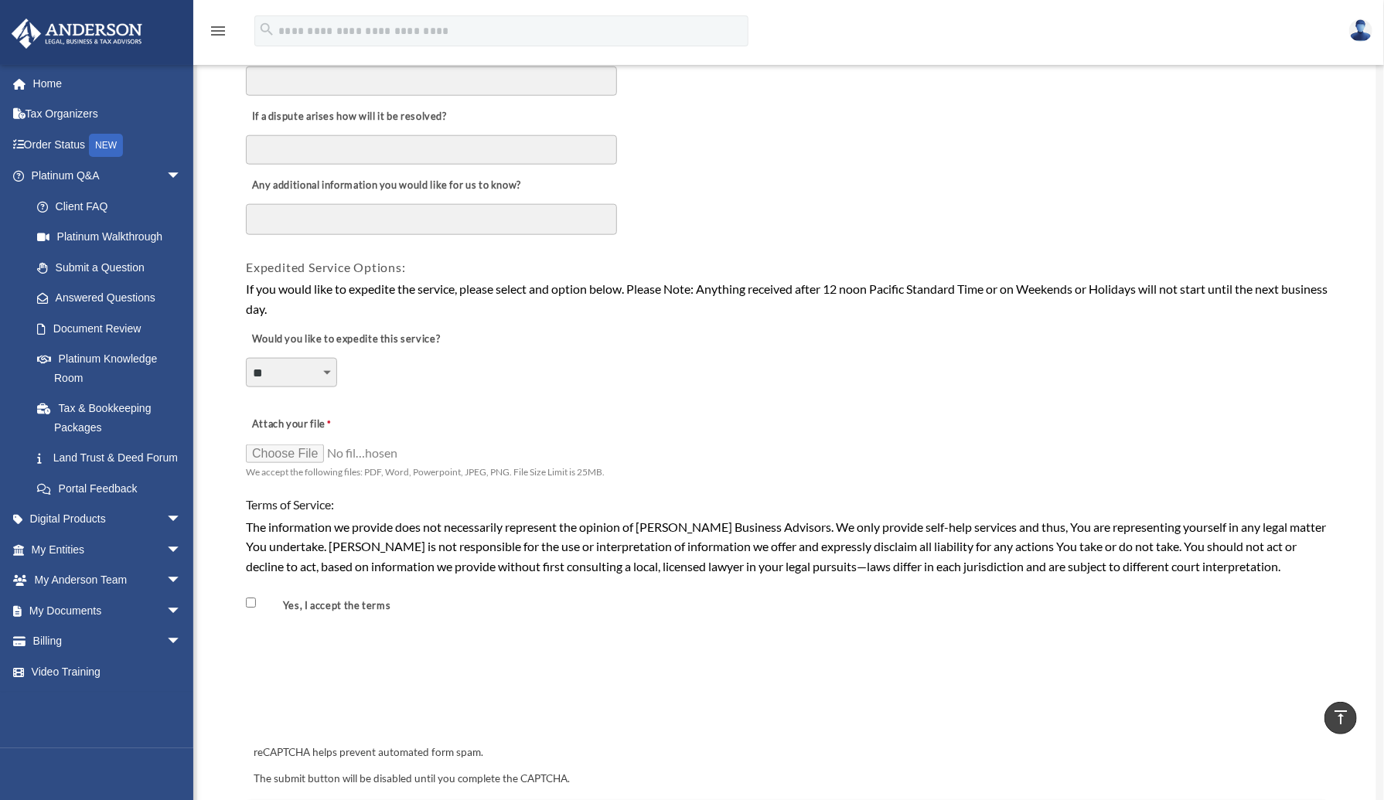
scroll to position [956, 0]
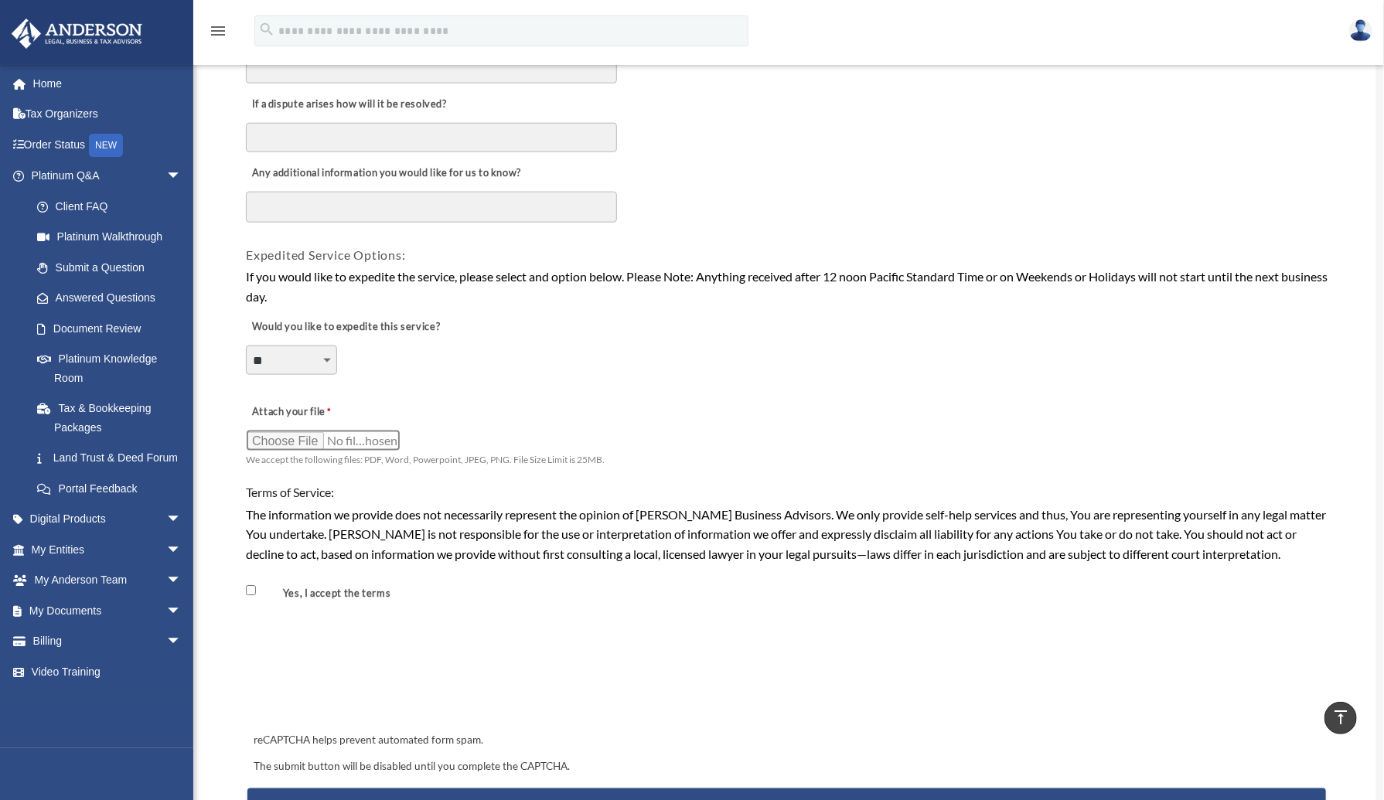
click at [293, 431] on input "Attach your file" at bounding box center [323, 441] width 155 height 22
type input "**********"
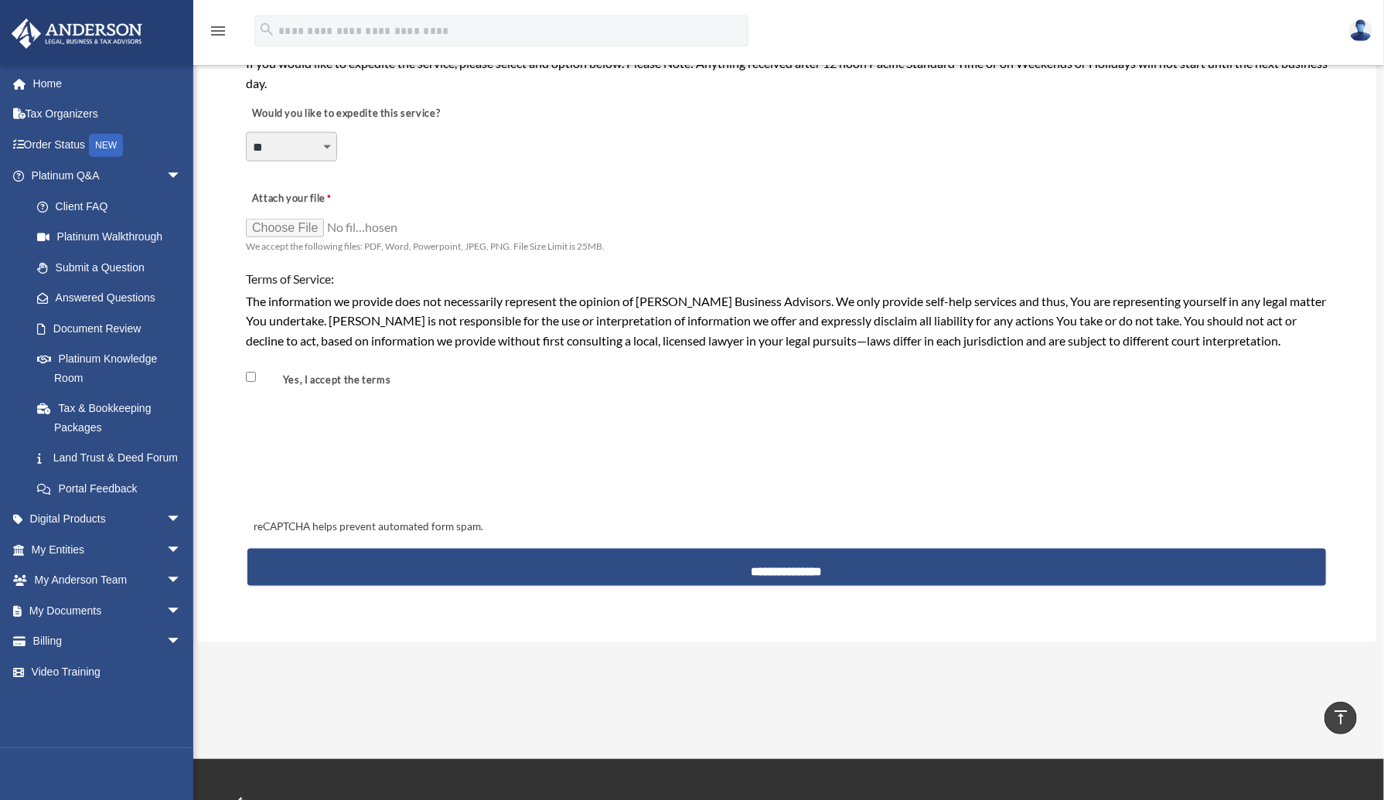
scroll to position [1171, 0]
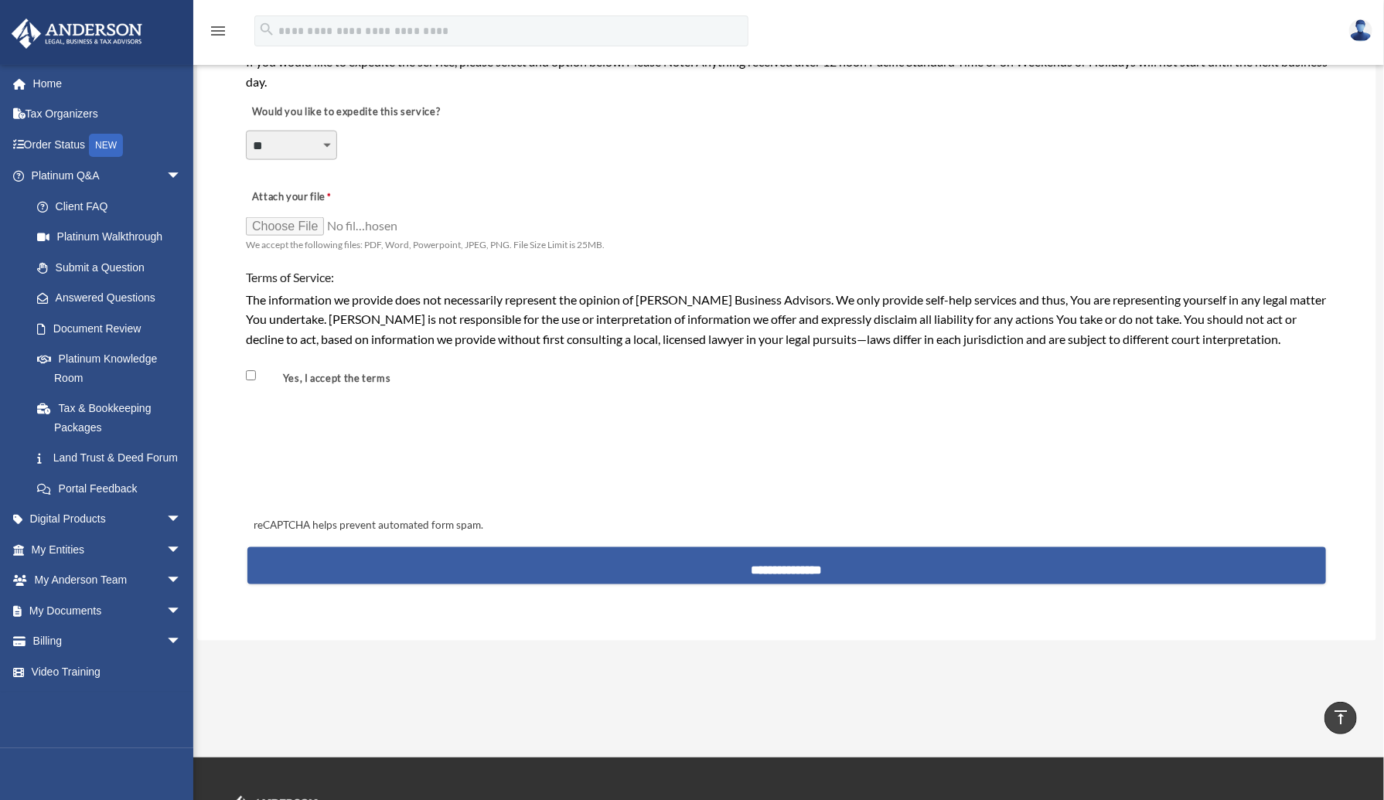
click at [775, 552] on input "**********" at bounding box center [786, 566] width 1079 height 37
